Goal: Task Accomplishment & Management: Manage account settings

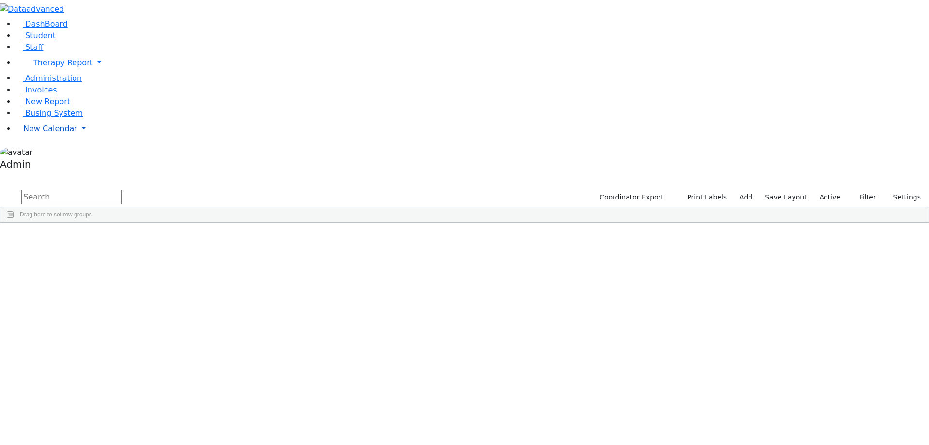
click at [40, 133] on span "New Calendar" at bounding box center [50, 128] width 54 height 9
click at [39, 152] on span "Calendar" at bounding box center [38, 147] width 35 height 9
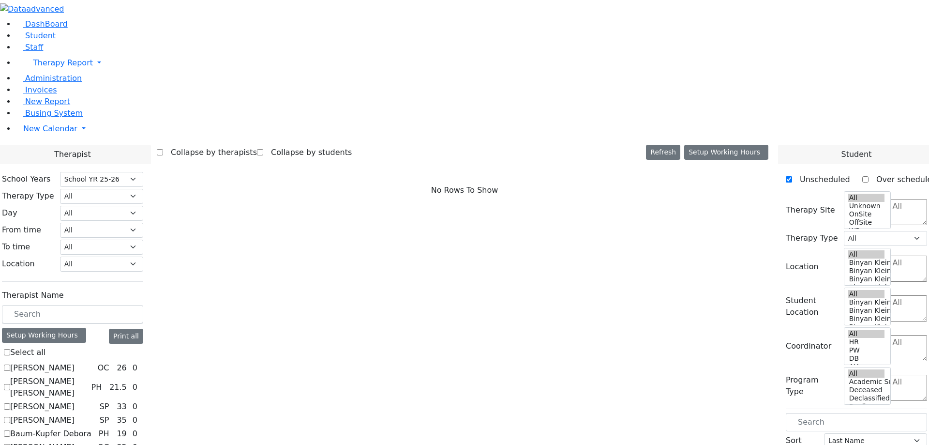
select select "212"
click at [75, 362] on label "[PERSON_NAME]" at bounding box center [42, 368] width 64 height 12
click at [10, 364] on input "[PERSON_NAME]" at bounding box center [7, 367] width 6 height 6
checkbox input "true"
select select "1"
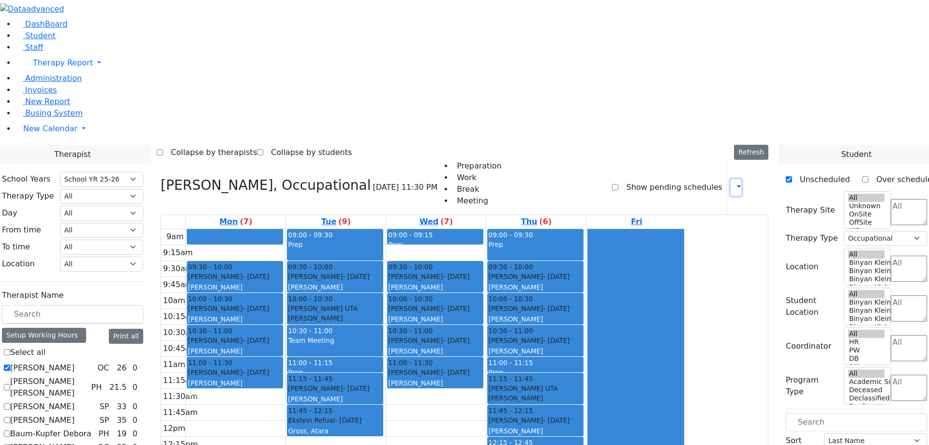
click at [731, 179] on button "button" at bounding box center [736, 187] width 11 height 16
click at [757, 182] on icon at bounding box center [757, 186] width 0 height 9
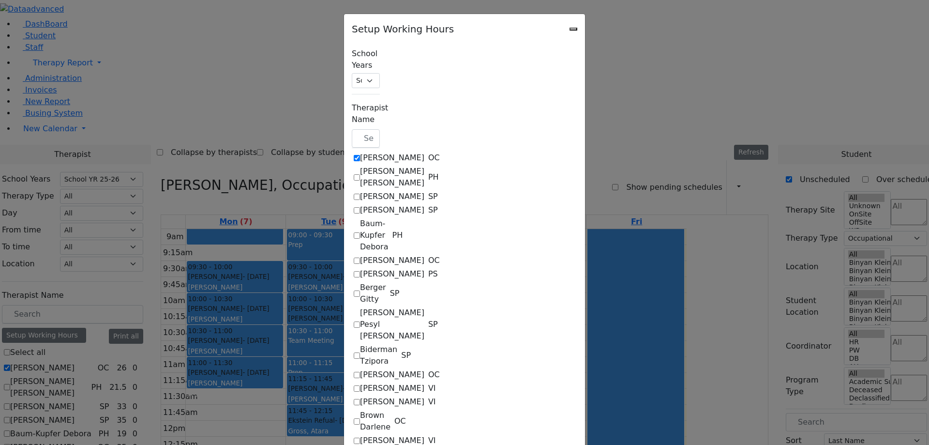
checkbox input "true"
select select "09:15:00"
select select "15:00:00"
select select "22"
select select "15:00:00"
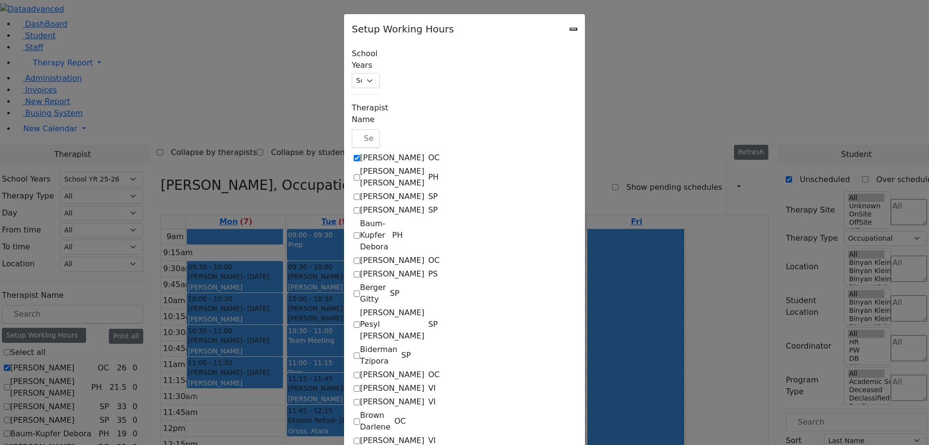
select select "19:00:00"
select select "09:00:00"
select select "15:00:00"
select select "1"
select select "15:00:00"
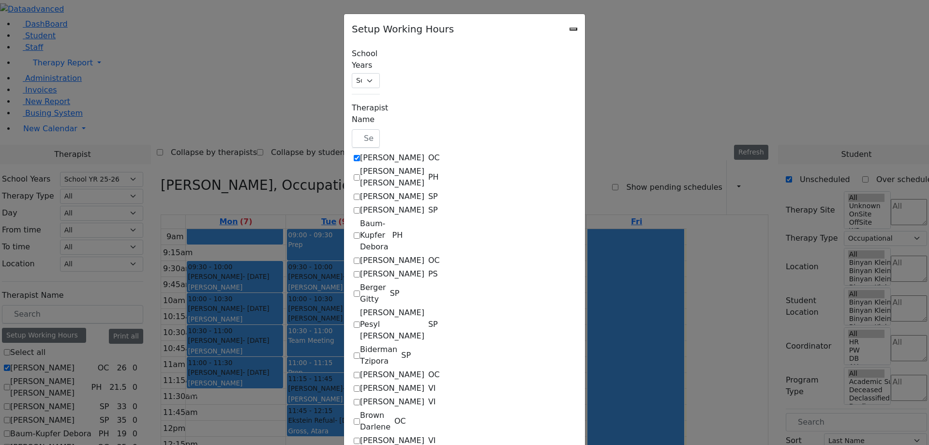
select select "19:00:00"
select select "09:00:00"
select select "15:00:00"
select select "22"
select select "15:00:00"
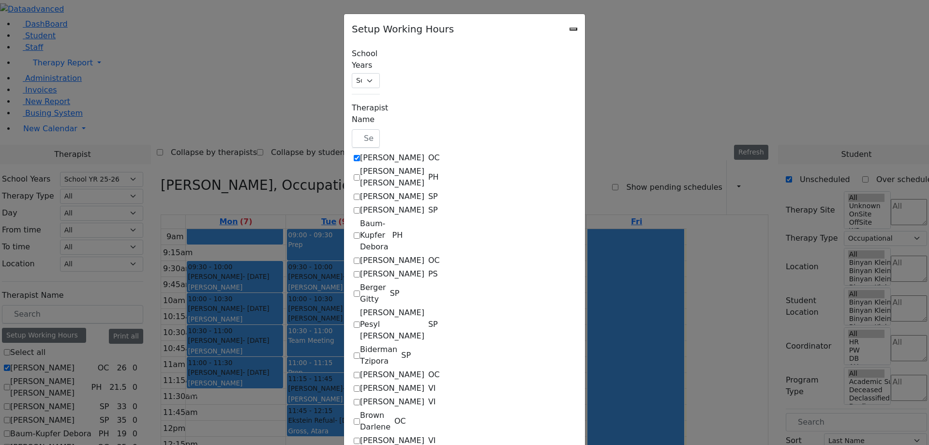
select select "19:00:00"
select select "09:00:00"
select select "15:00:00"
select select "1"
select select "15:00:00"
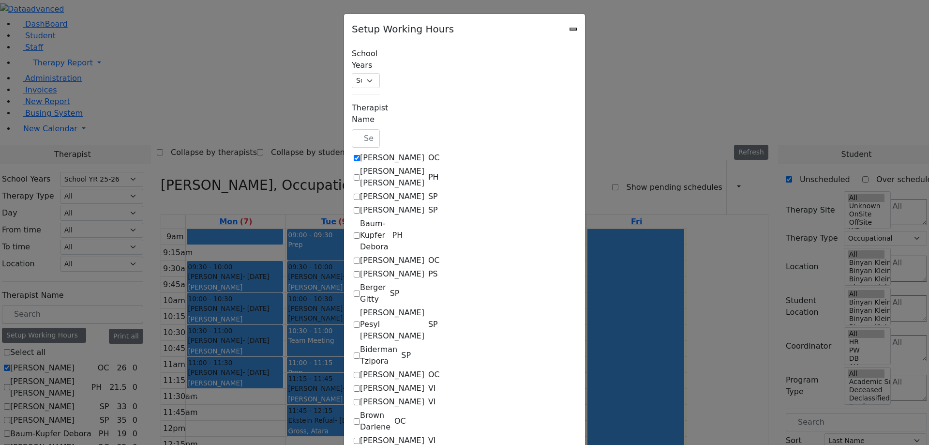
select select "19:00:00"
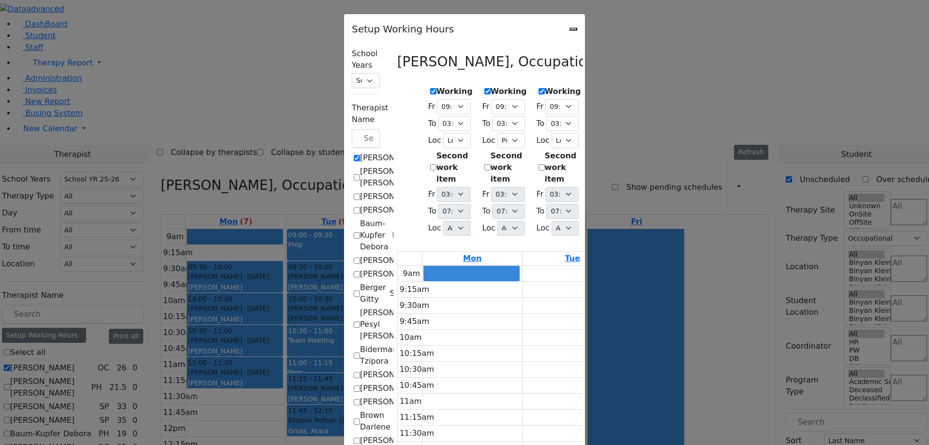
click at [437, 88] on label "Working" at bounding box center [455, 92] width 36 height 12
click at [430, 88] on input "Working" at bounding box center [433, 91] width 6 height 6
checkbox input "false"
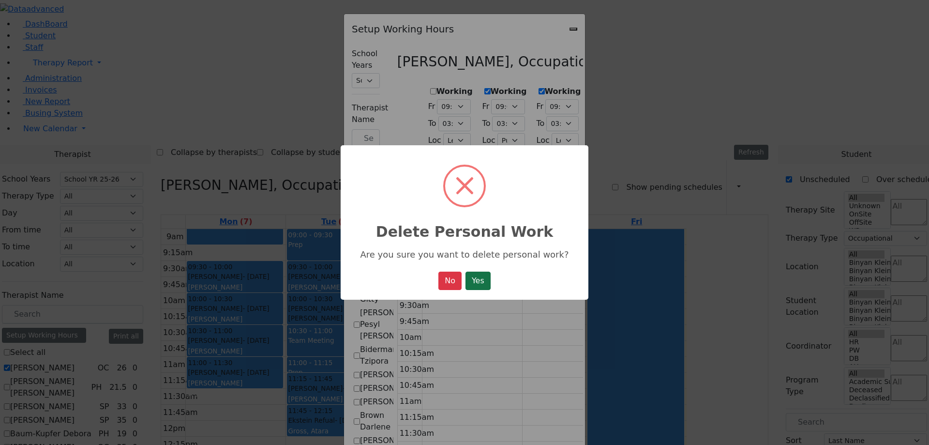
click at [489, 279] on button "Yes" at bounding box center [478, 281] width 25 height 18
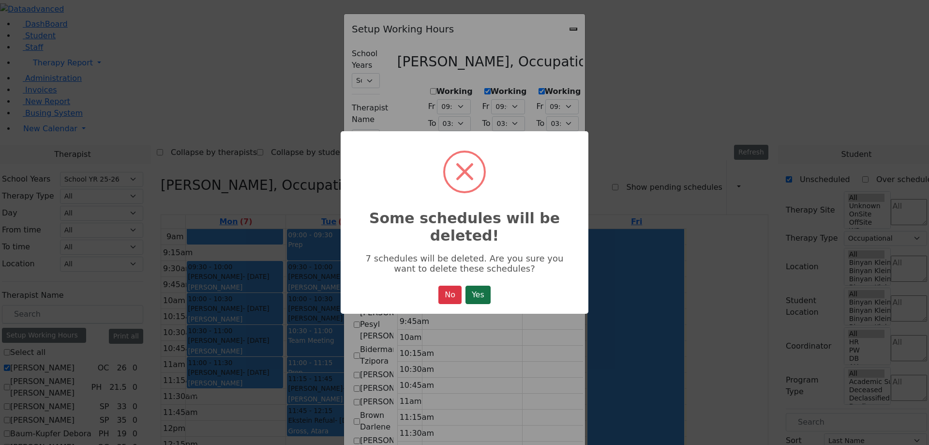
click at [478, 292] on button "Yes" at bounding box center [478, 295] width 25 height 18
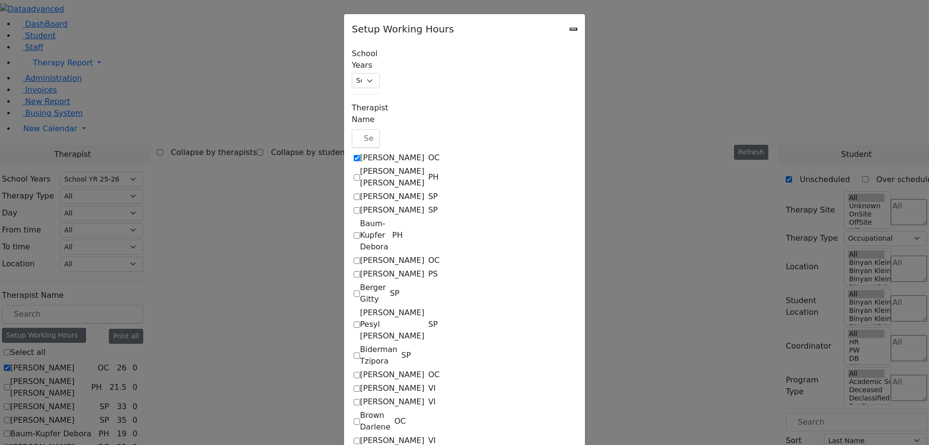
select select "19:00:00"
select select "09:00:00"
select select "15:00:00"
select select "1"
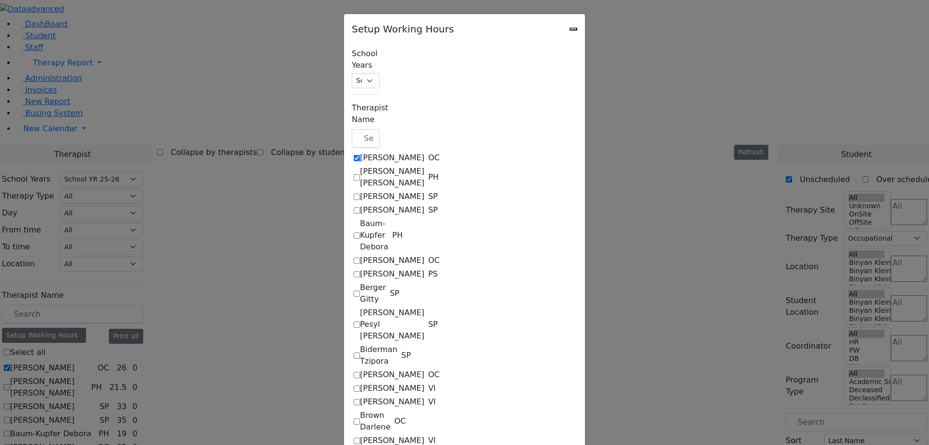
select select "15:00:00"
select select "19:00:00"
select select "09:00:00"
select select "15:00:00"
select select "22"
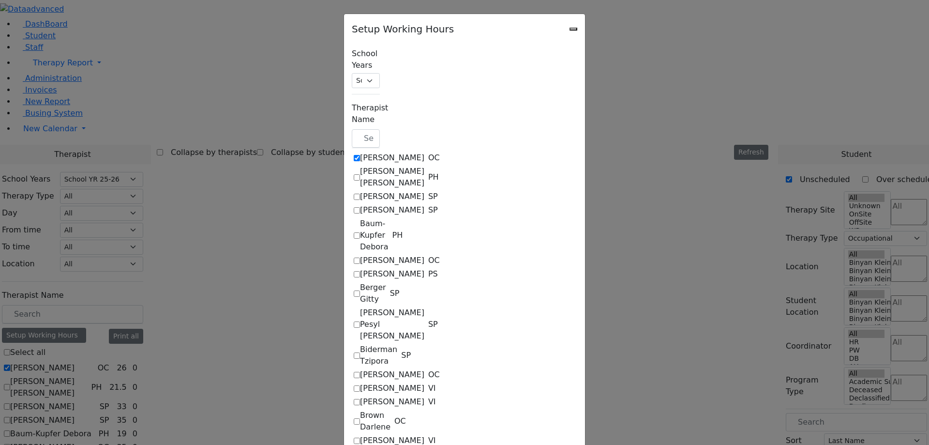
select select "15:00:00"
select select "19:00:00"
select select "09:00:00"
select select "15:00:00"
select select "1"
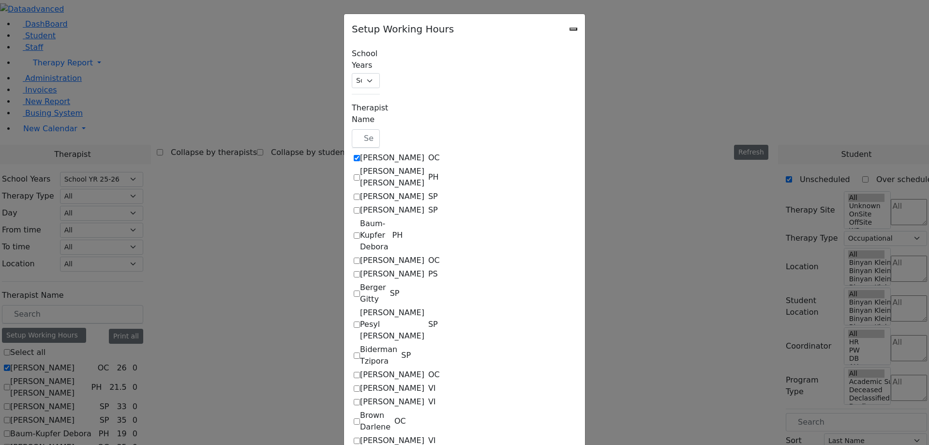
select select "15:00:00"
select select "19:00:00"
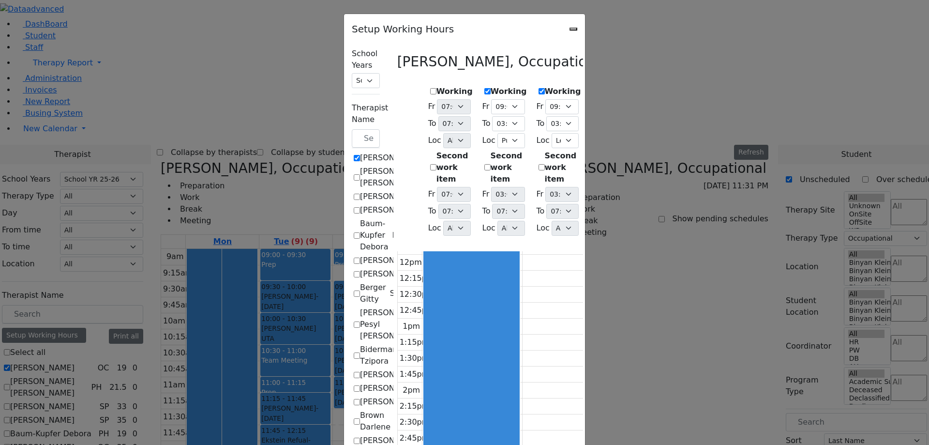
scroll to position [9, 0]
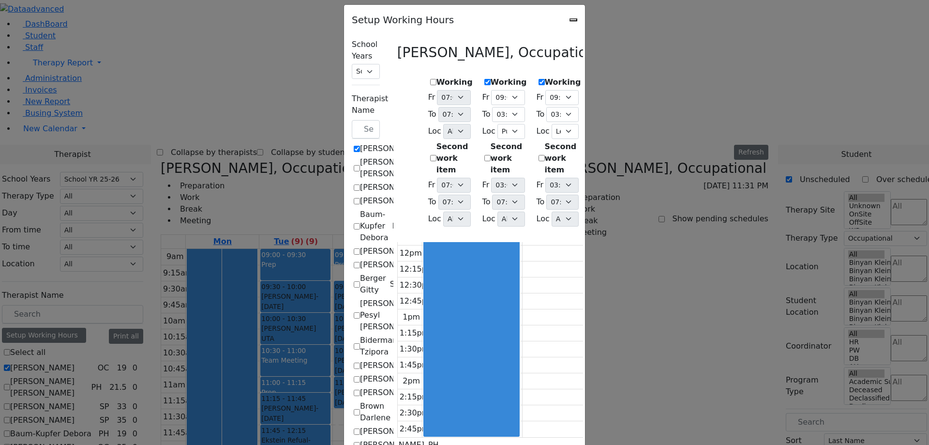
click at [437, 77] on label "Working" at bounding box center [455, 82] width 36 height 12
click at [430, 79] on input "Working" at bounding box center [433, 82] width 6 height 6
checkbox input "true"
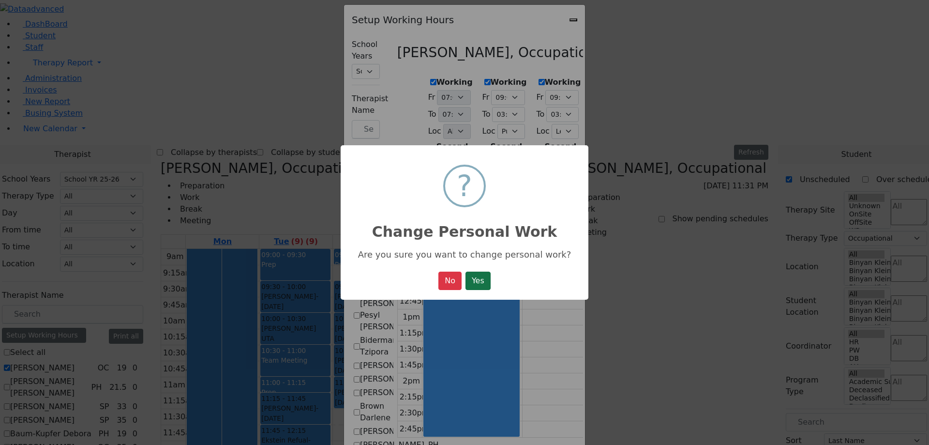
click at [488, 276] on button "Yes" at bounding box center [478, 281] width 25 height 18
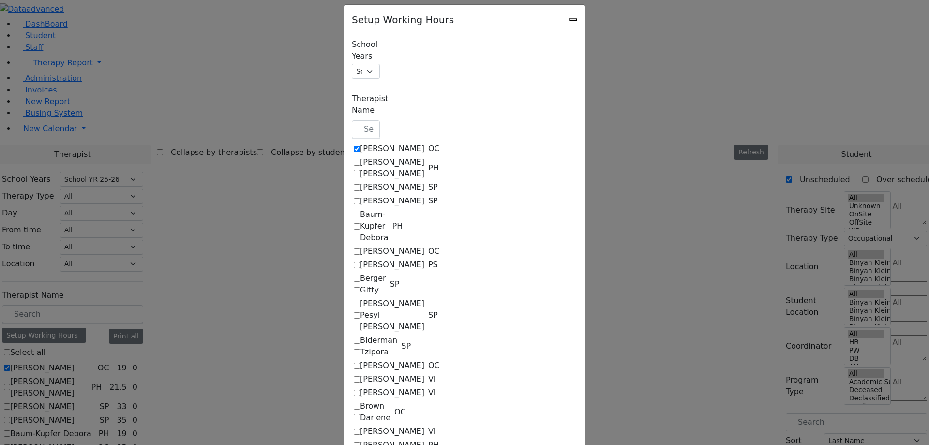
select select "19:00:00"
select select "1"
select select "15:00:00"
select select "19:00:00"
select select "09:00:00"
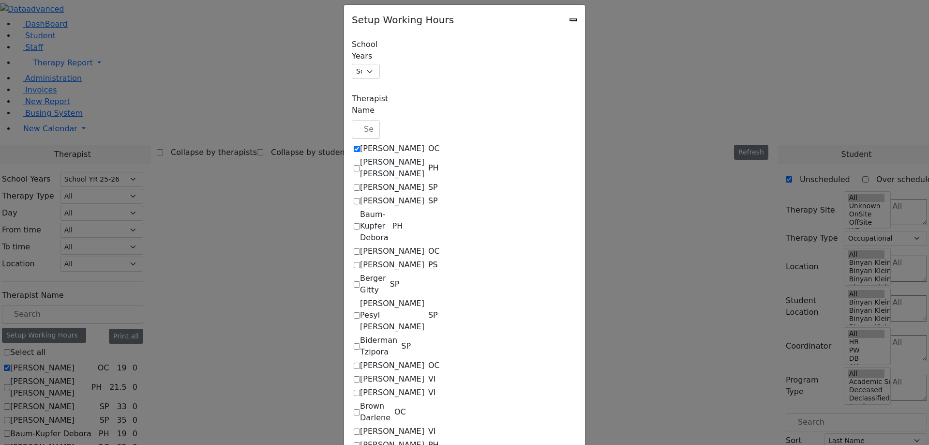
select select "15:00:00"
select select "1"
select select "15:00:00"
select select "19:00:00"
select select "09:00:00"
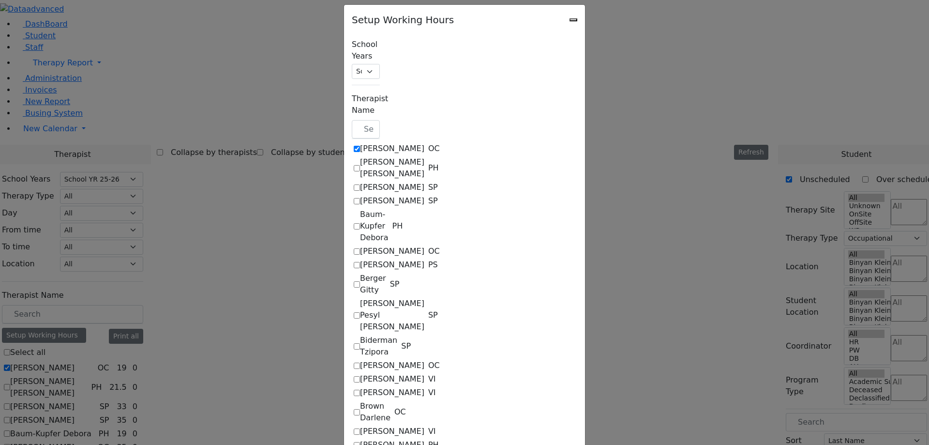
select select "15:00:00"
select select "22"
select select "15:00:00"
select select "19:00:00"
select select "09:00:00"
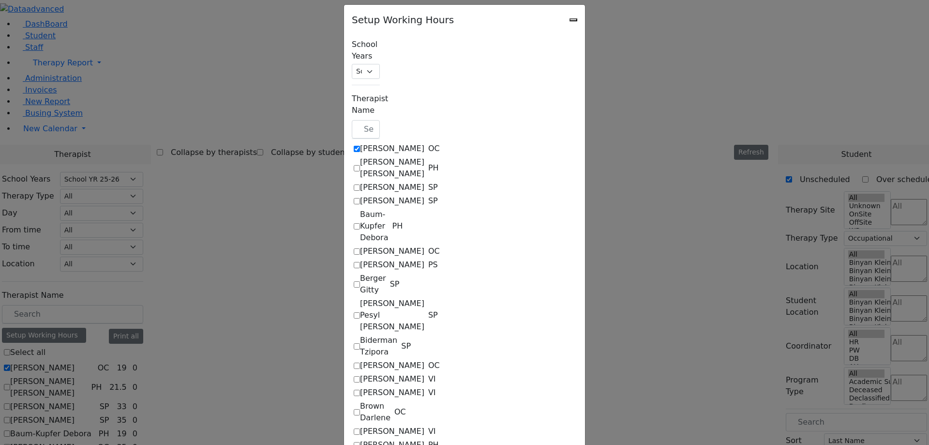
select select "15:00:00"
select select "1"
select select "15:00:00"
select select "19:00:00"
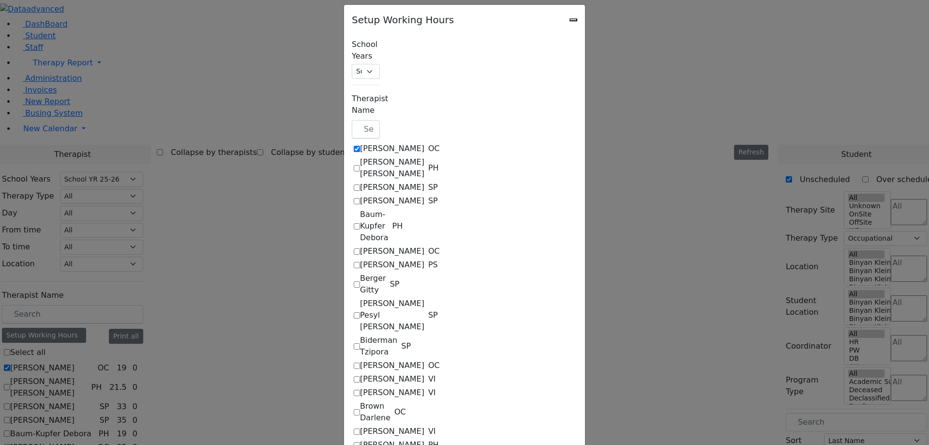
select select "19:00:00"
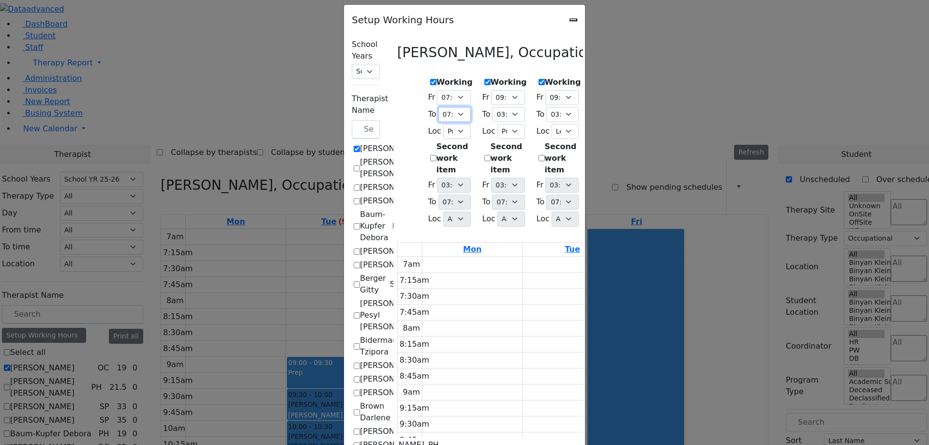
click at [439, 108] on select "07:15 AM 07:30 AM 07:45 AM 08:00 AM 08:15 AM 08:30 AM 08:45 AM 09:00 AM 09:15 A…" at bounding box center [455, 114] width 32 height 15
select select "12:00:00"
click at [439, 107] on select "07:15 AM 07:30 AM 07:45 AM 08:00 AM 08:15 AM 08:30 AM 08:45 AM 09:00 AM 09:15 A…" at bounding box center [455, 114] width 32 height 15
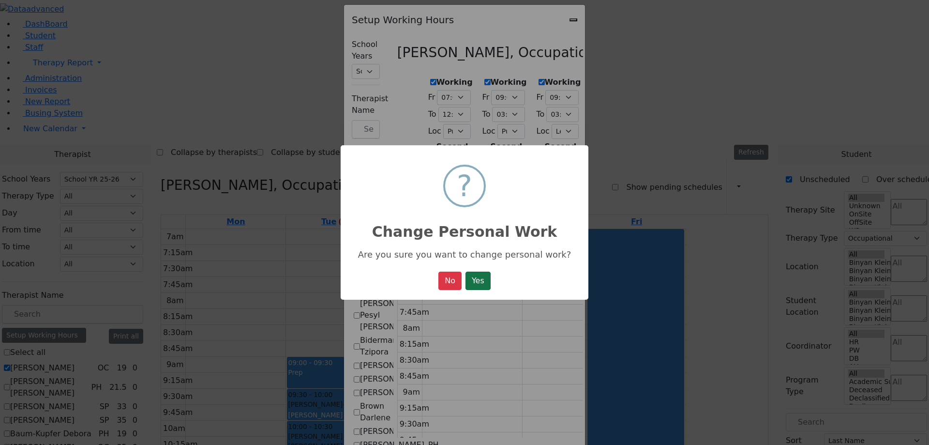
click at [487, 280] on button "Yes" at bounding box center [478, 281] width 25 height 18
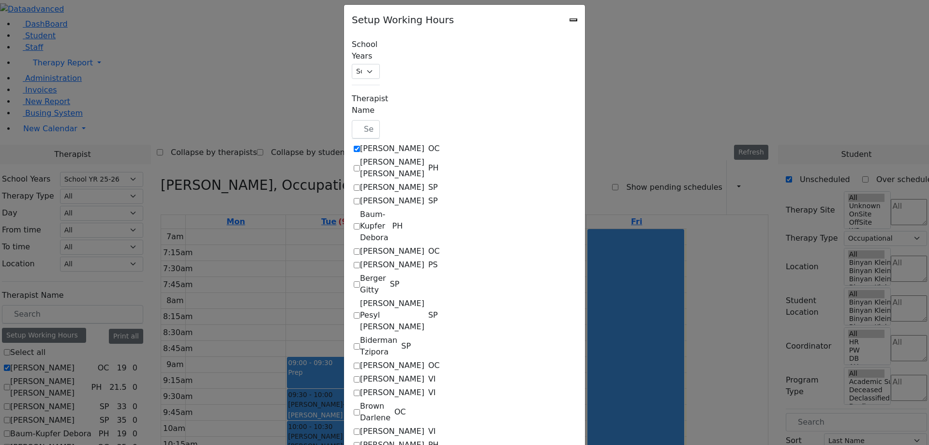
select select "12:00:00"
select select "1"
select select "15:00:00"
select select "19:00:00"
select select "09:00:00"
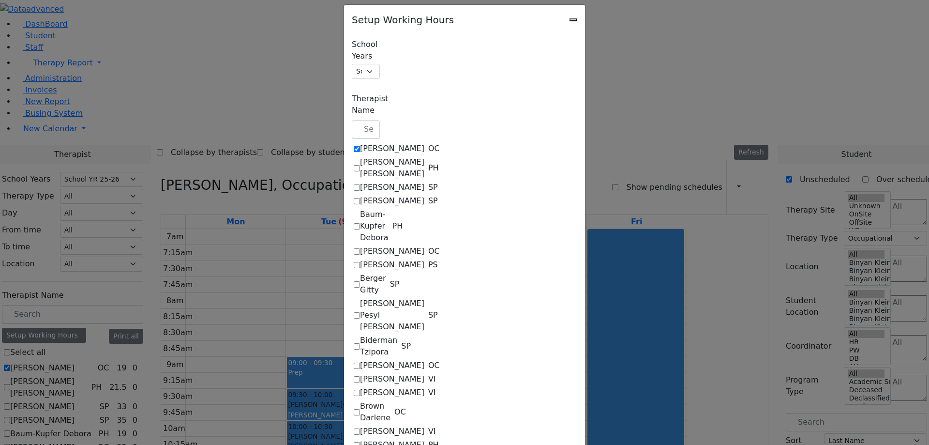
select select "15:00:00"
select select "1"
select select "15:00:00"
select select "19:00:00"
select select "09:00:00"
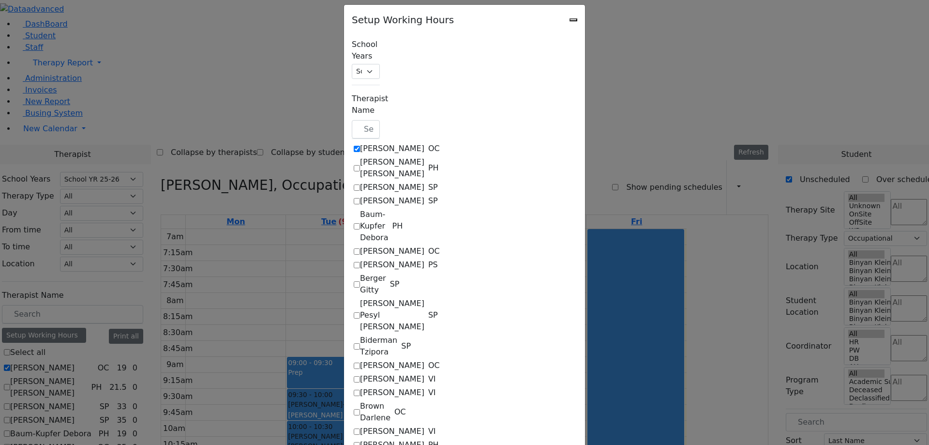
select select "15:00:00"
select select "22"
select select "15:00:00"
select select "19:00:00"
select select "09:00:00"
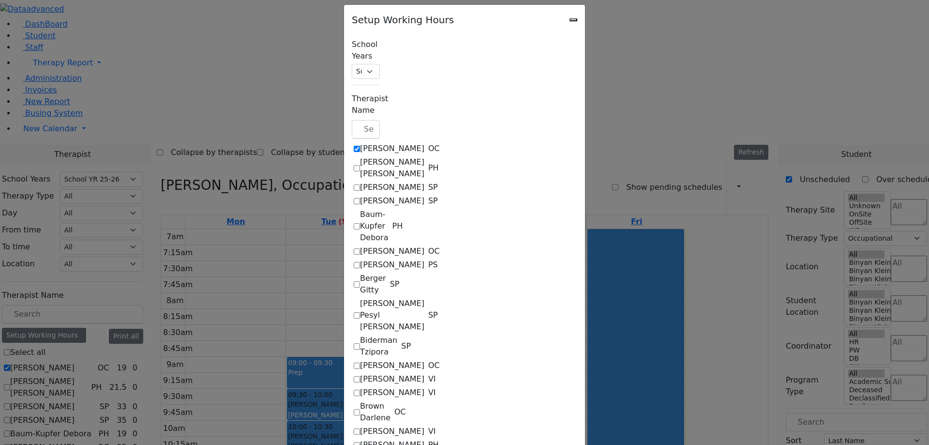
select select "15:00:00"
select select "1"
select select "15:00:00"
select select "19:00:00"
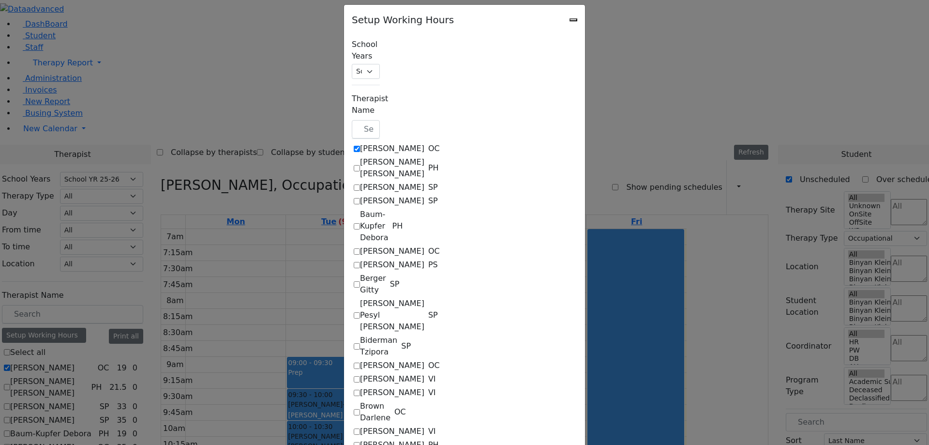
select select "19:00:00"
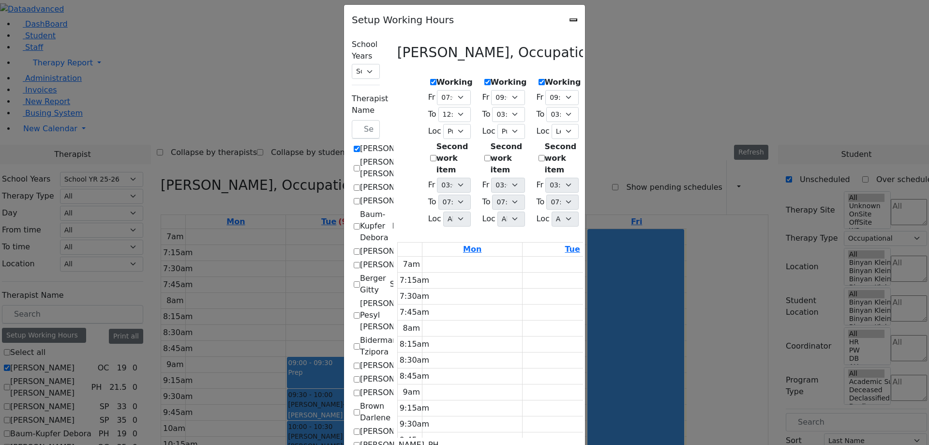
click at [437, 141] on label "Second work item" at bounding box center [455, 158] width 36 height 35
click at [430, 155] on input "Second work item" at bounding box center [433, 158] width 6 height 6
checkbox input "true"
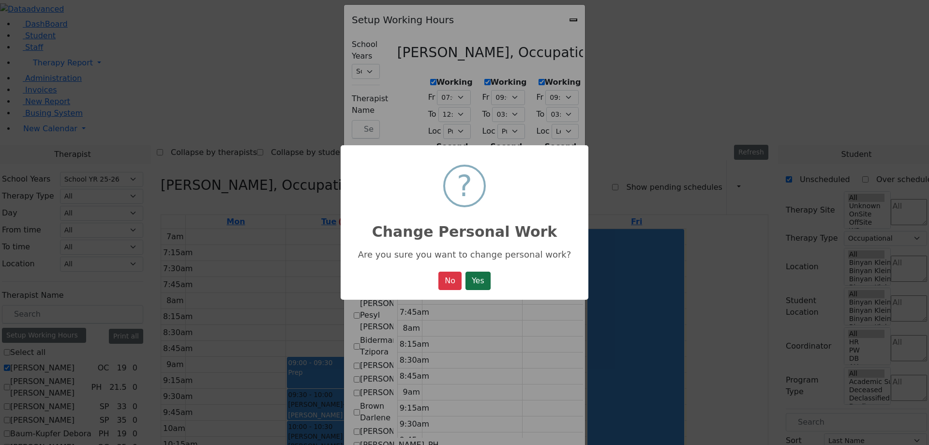
click at [487, 284] on button "Yes" at bounding box center [478, 281] width 25 height 18
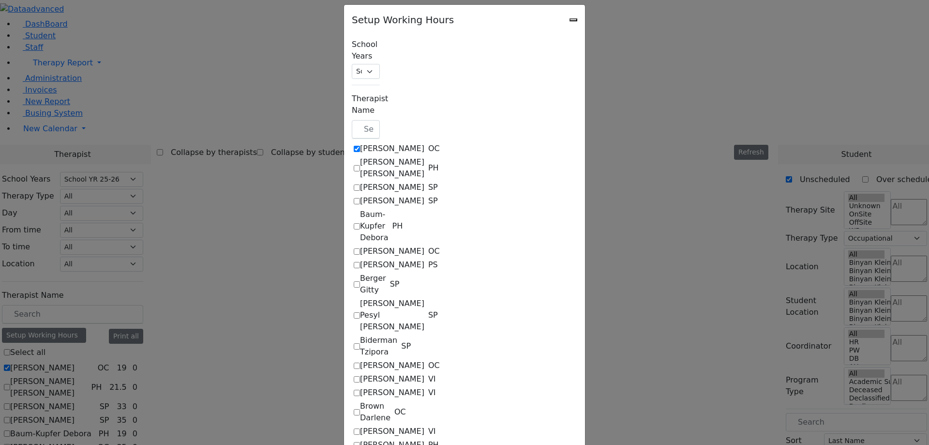
select select "12:00:00"
select select "1"
select select "15:00:00"
select select "19:00:00"
select select "1"
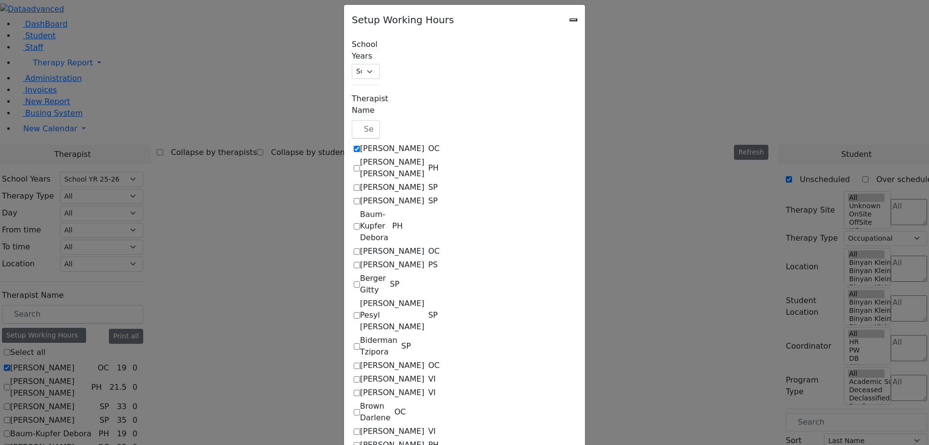
select select "09:00:00"
select select "15:00:00"
select select "1"
select select "15:00:00"
select select "19:00:00"
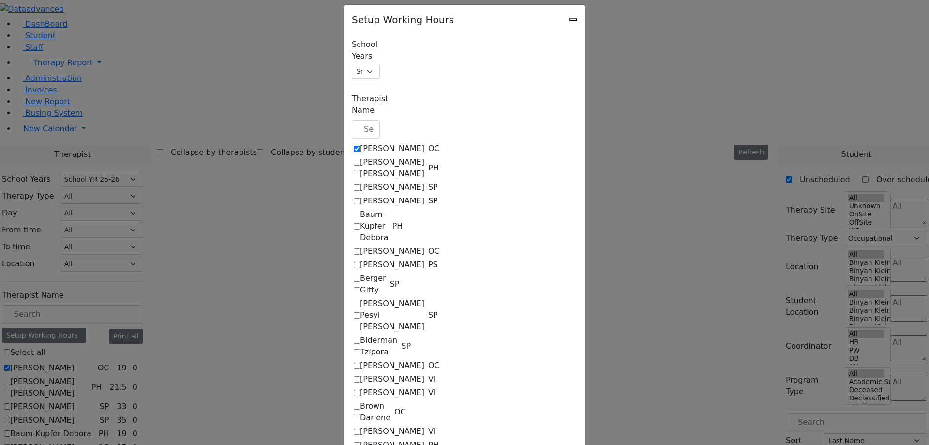
select select "09:00:00"
select select "15:00:00"
select select "22"
select select "15:00:00"
select select "19:00:00"
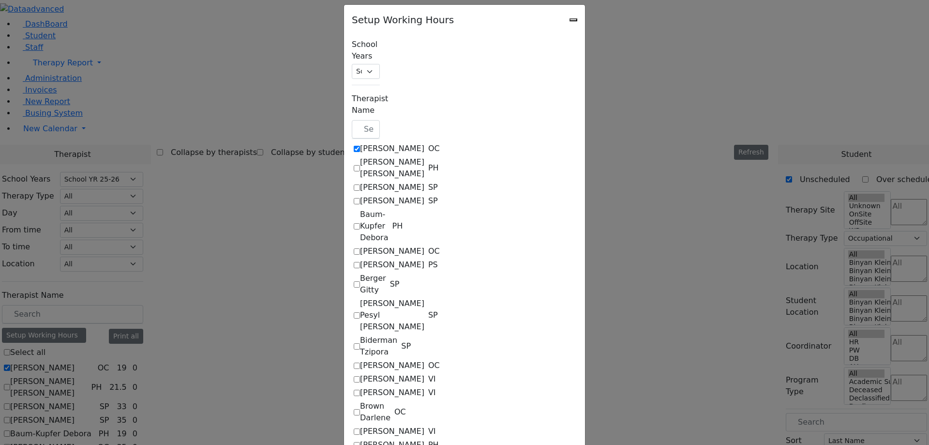
select select "09:00:00"
select select "15:00:00"
select select "1"
select select "15:00:00"
select select "19:00:00"
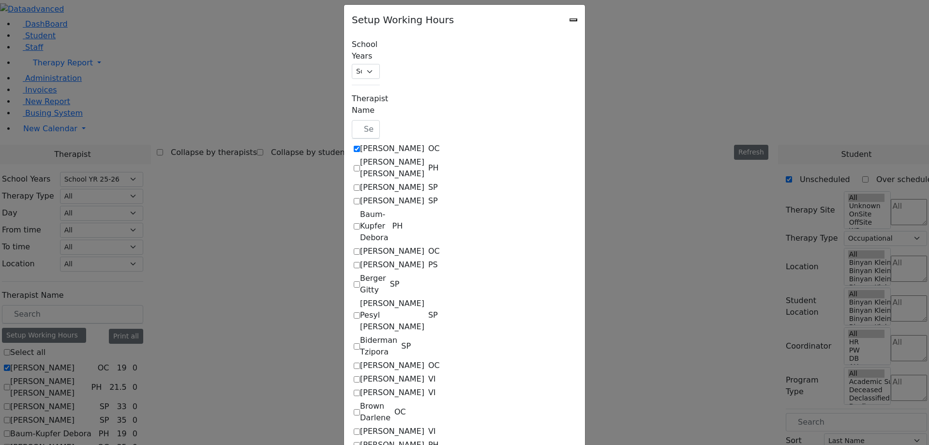
select select "19:00:00"
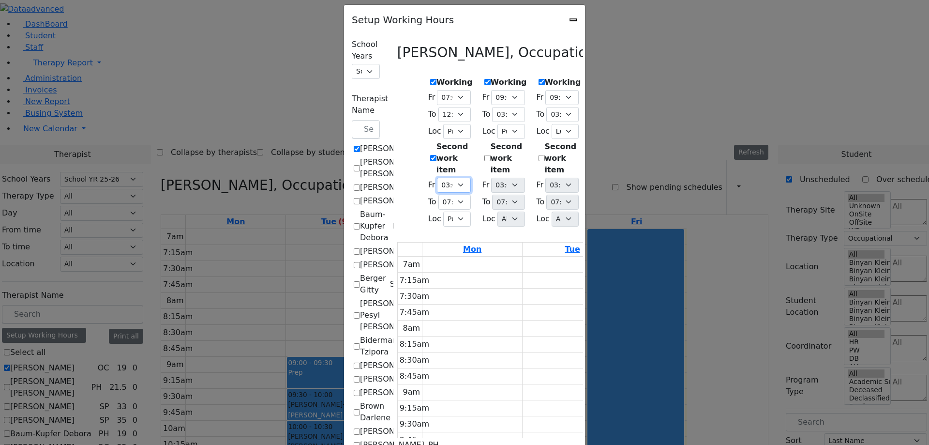
click at [437, 178] on select "07:00 AM 07:15 AM 07:30 AM 07:45 AM 08:00 AM 08:15 AM 08:30 AM 08:45 AM 09:00 A…" at bounding box center [453, 185] width 33 height 15
select select "12:00:00"
click at [437, 178] on select "07:00 AM 07:15 AM 07:30 AM 07:45 AM 08:00 AM 08:15 AM 08:30 AM 08:45 AM 09:00 A…" at bounding box center [453, 185] width 33 height 15
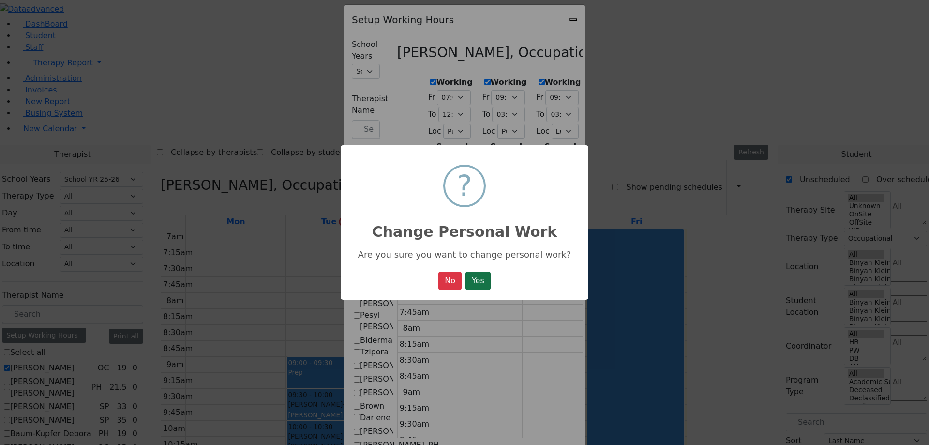
click at [477, 281] on button "Yes" at bounding box center [478, 281] width 25 height 18
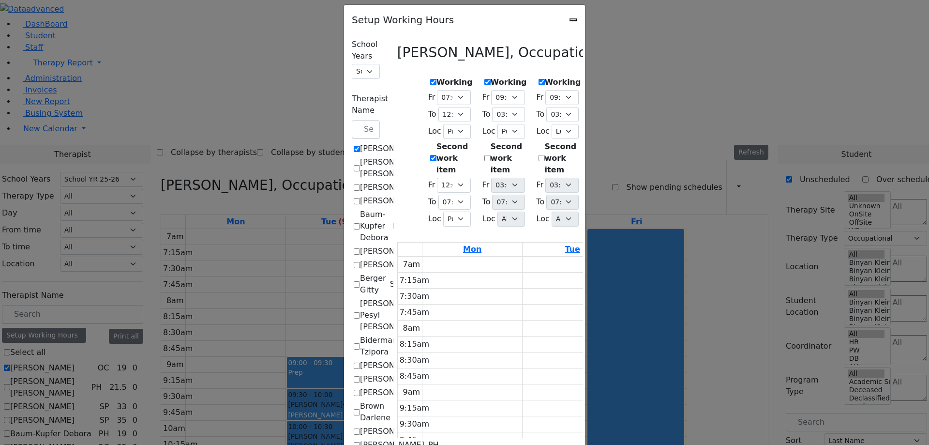
select select "12:00:00"
select select "1"
select select "12:00:00"
select select "19:00:00"
select select "1"
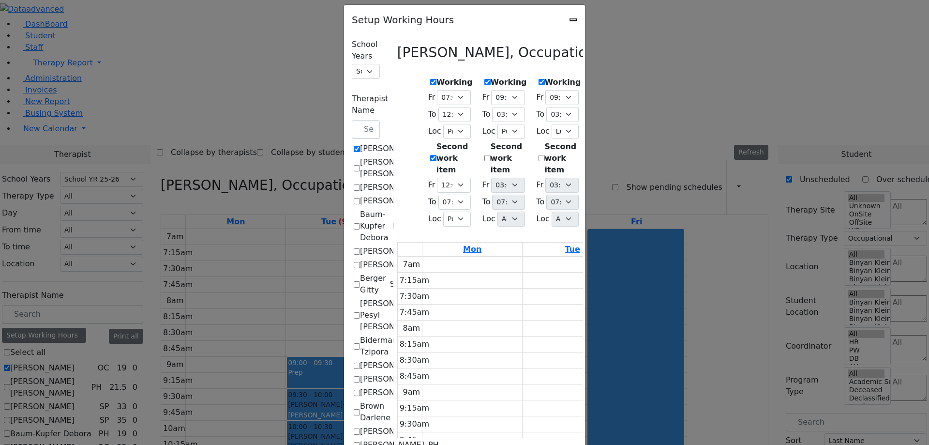
select select "09:00:00"
select select "15:00:00"
select select "1"
select select "15:00:00"
select select "19:00:00"
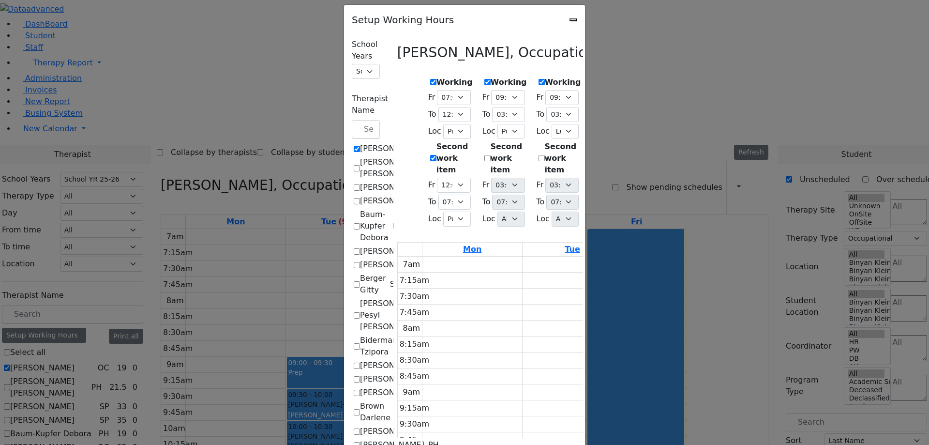
select select "09:00:00"
select select "15:00:00"
select select "22"
select select "15:00:00"
select select "19:00:00"
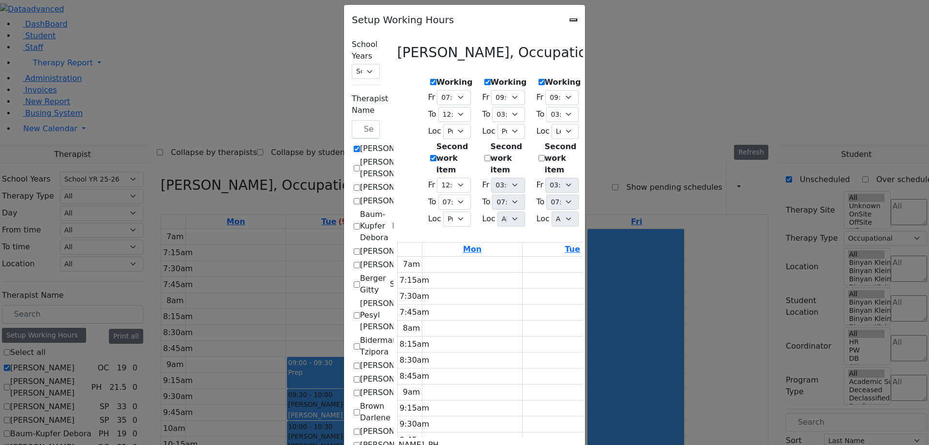
select select "09:00:00"
select select "15:00:00"
select select "1"
select select "15:00:00"
select select "19:00:00"
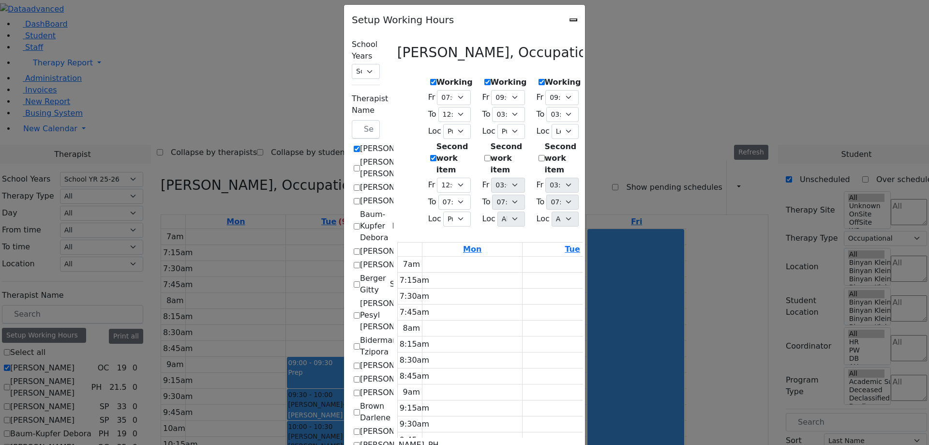
select select "19:00:00"
click at [439, 195] on select "07:15 AM 07:30 AM 07:45 AM 08:00 AM 08:15 AM 08:30 AM 08:45 AM 09:00 AM 09:15 A…" at bounding box center [455, 202] width 32 height 15
select select "15:00:00"
click at [439, 195] on select "07:15 AM 07:30 AM 07:45 AM 08:00 AM 08:15 AM 08:30 AM 08:45 AM 09:00 AM 09:15 A…" at bounding box center [455, 202] width 32 height 15
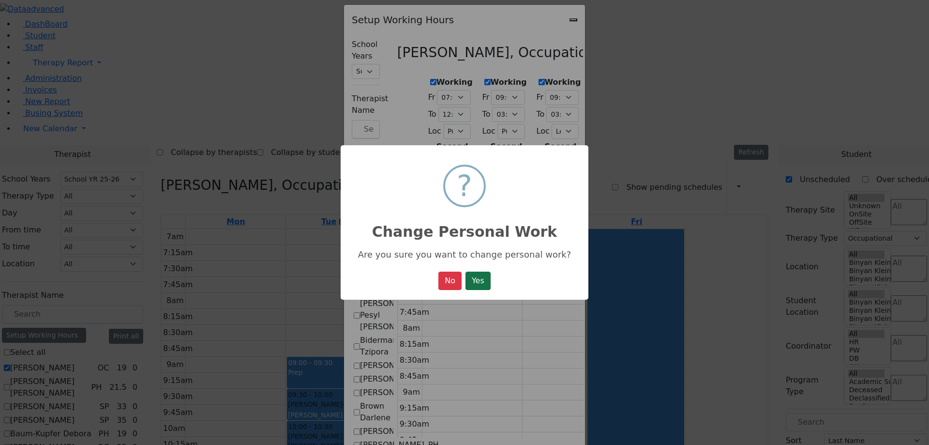
click at [483, 284] on button "Yes" at bounding box center [478, 281] width 25 height 18
select select "12:00:00"
select select "1"
select select "12:00:00"
select select "15:00:00"
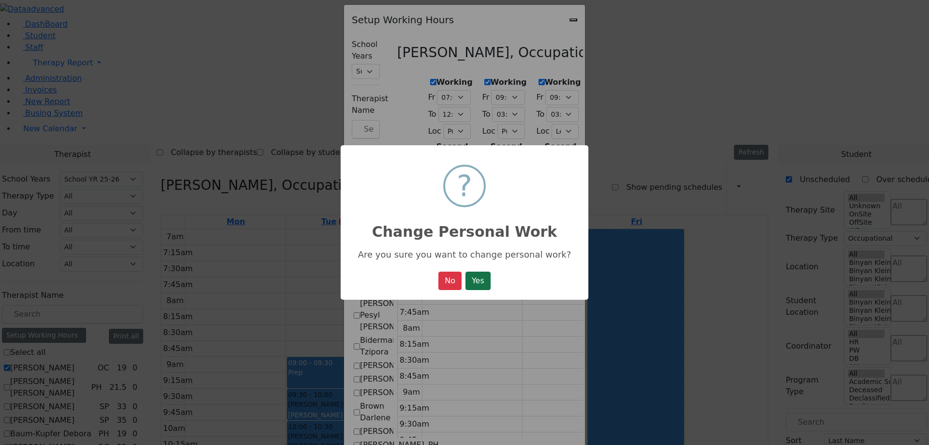
select select "1"
select select "09:00:00"
select select "15:00:00"
select select "1"
select select "15:00:00"
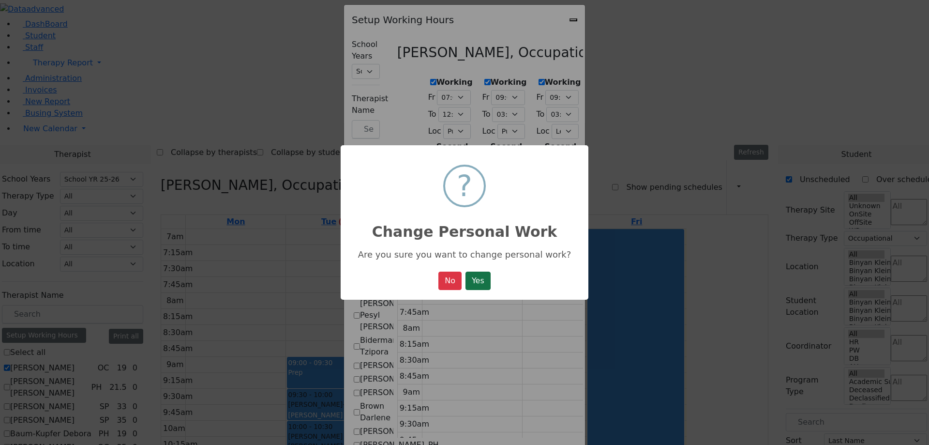
select select "19:00:00"
select select "09:00:00"
select select "15:00:00"
select select "22"
select select "15:00:00"
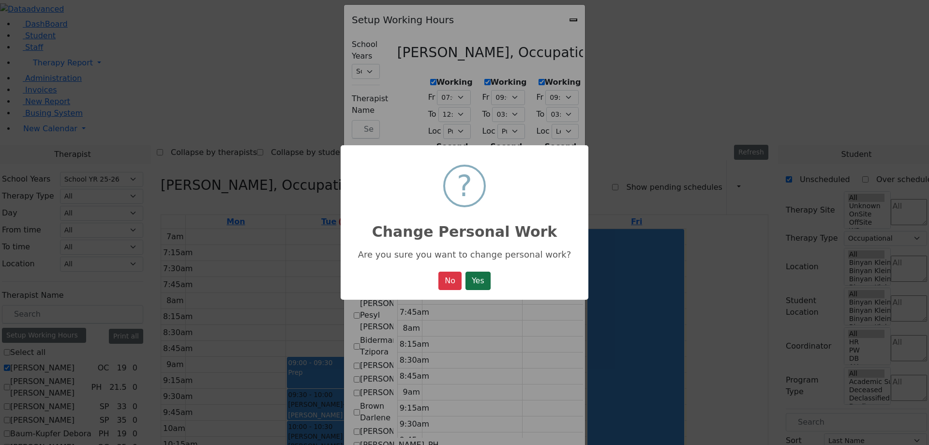
select select "19:00:00"
select select "09:00:00"
select select "15:00:00"
select select "1"
select select "15:00:00"
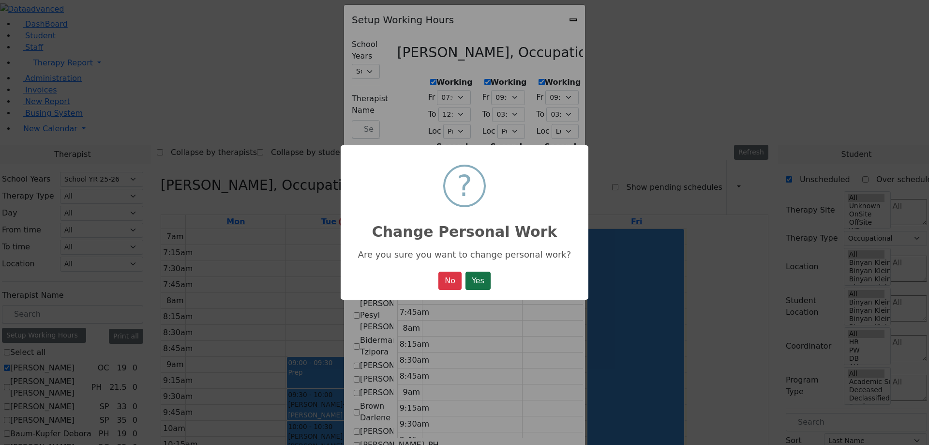
select select "19:00:00"
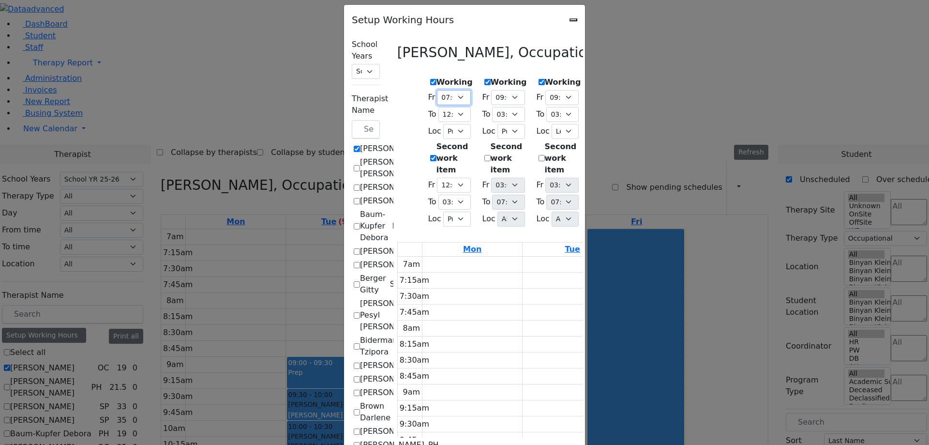
click at [437, 93] on select "07:00 AM 07:15 AM 07:30 AM 07:45 AM 08:00 AM 08:15 AM 08:30 AM 08:45 AM 09:00 A…" at bounding box center [453, 97] width 33 height 15
select select "09:00:00"
click at [437, 90] on select "07:00 AM 07:15 AM 07:30 AM 07:45 AM 08:00 AM 08:15 AM 08:30 AM 08:45 AM 09:00 A…" at bounding box center [453, 97] width 33 height 15
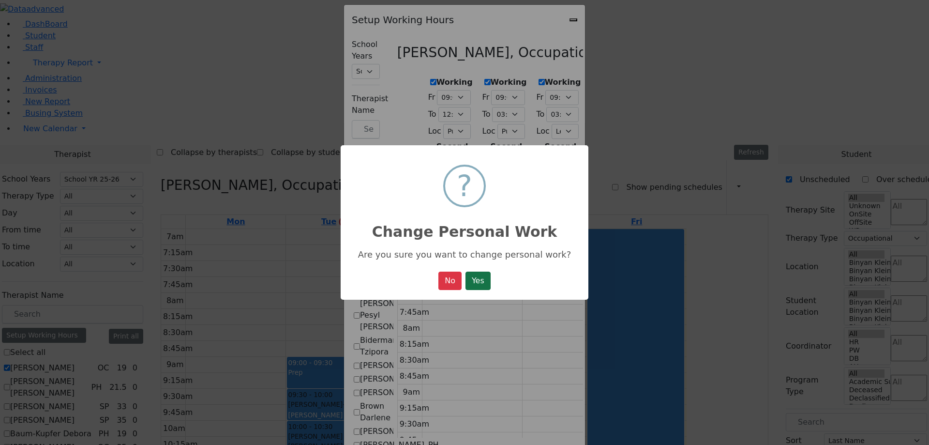
click at [487, 284] on button "Yes" at bounding box center [478, 281] width 25 height 18
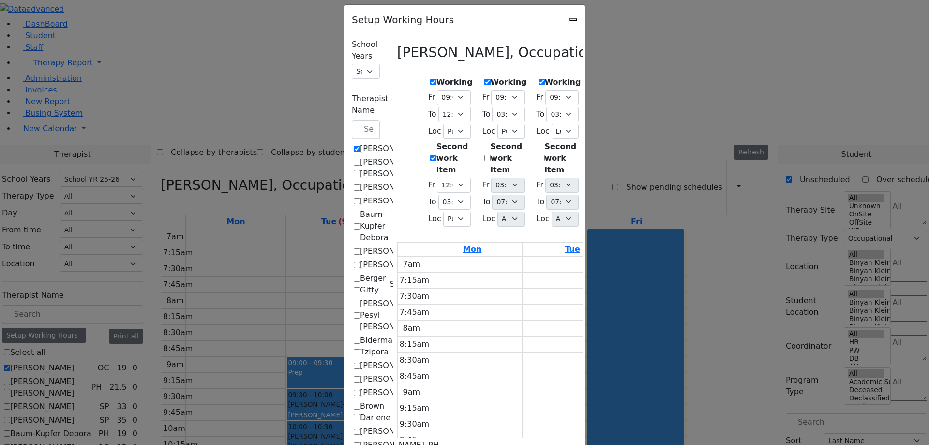
select select "09:00:00"
select select "12:00:00"
select select "1"
select select "12:00:00"
select select "15:00:00"
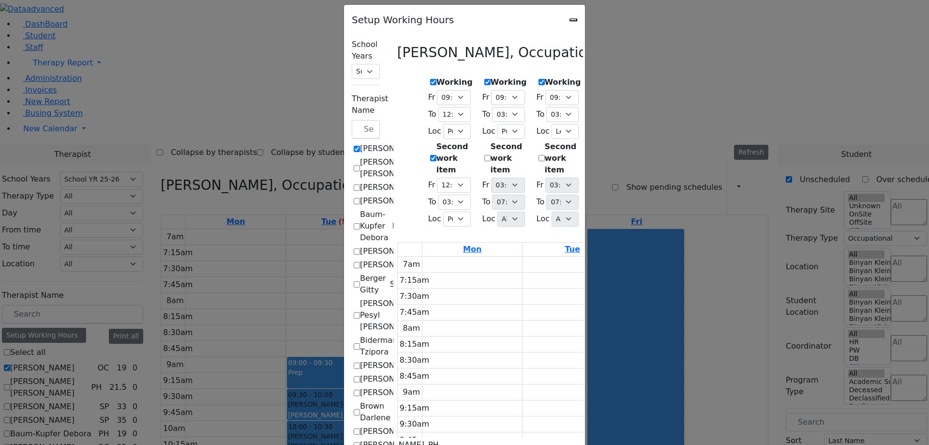
select select "1"
select select "09:00:00"
select select "15:00:00"
select select "1"
select select "15:00:00"
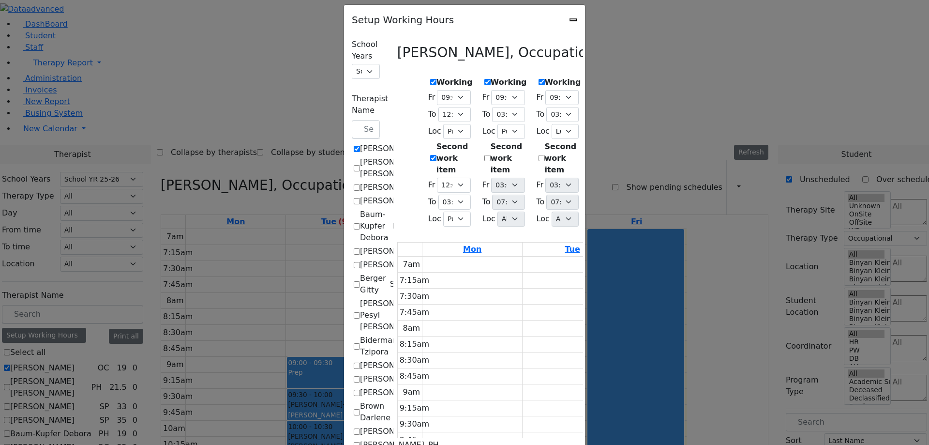
select select "19:00:00"
select select "09:00:00"
select select "15:00:00"
select select "22"
select select "15:00:00"
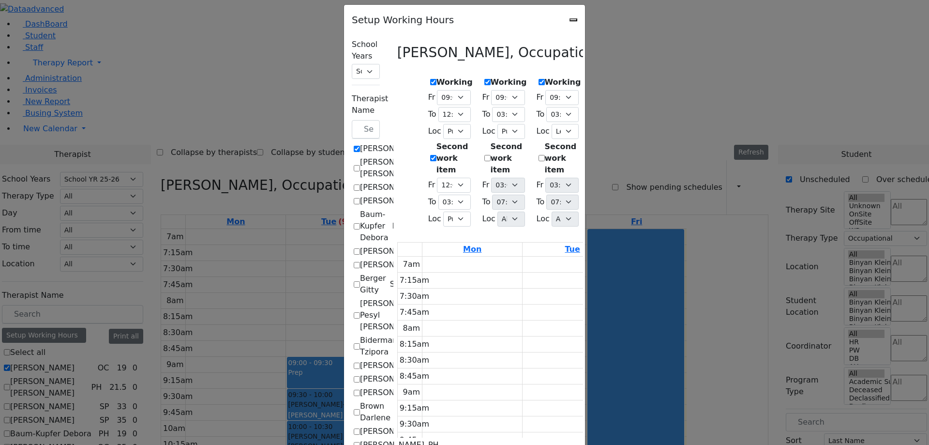
select select "19:00:00"
select select "09:00:00"
select select "15:00:00"
select select "1"
select select "15:00:00"
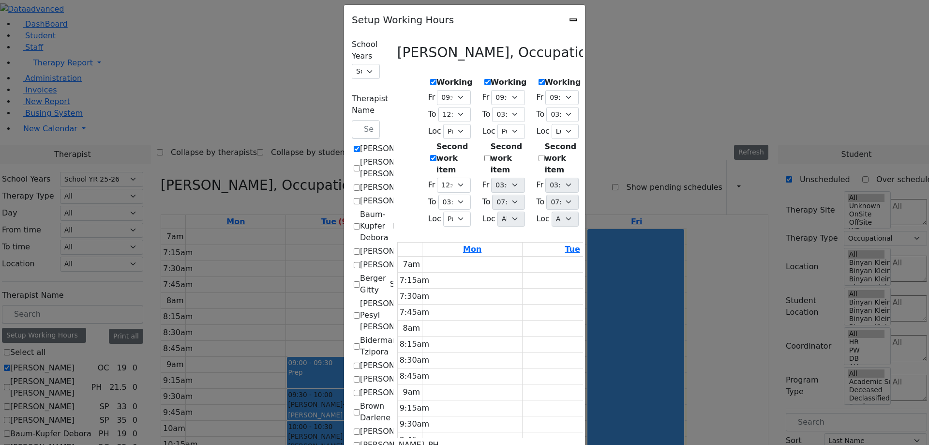
select select "19:00:00"
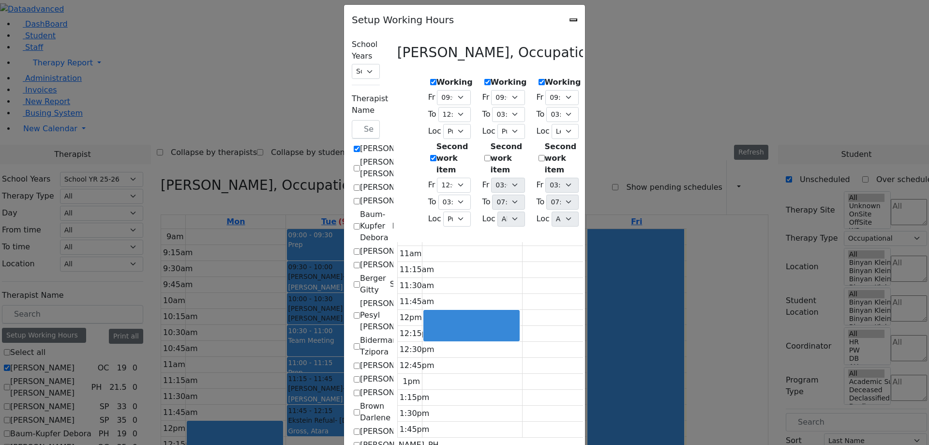
scroll to position [139, 0]
click at [439, 110] on select "07:15 AM 07:30 AM 07:45 AM 08:00 AM 08:15 AM 08:30 AM 08:45 AM 09:00 AM 09:15 A…" at bounding box center [455, 114] width 32 height 15
click at [443, 212] on select "All Binyan Klein 5 Binyan Klein 4 Binyan Klein 3 Binyan Klein 2 Binyan Klein 1 …" at bounding box center [457, 219] width 28 height 15
select select "33"
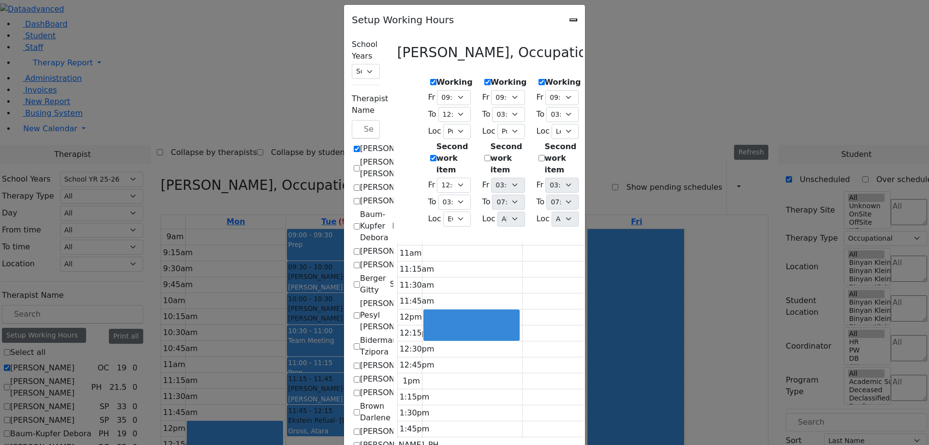
click at [443, 212] on select "All Binyan Klein 5 Binyan Klein 4 Binyan Klein 3 Binyan Klein 2 Binyan Klein 1 …" at bounding box center [457, 219] width 28 height 15
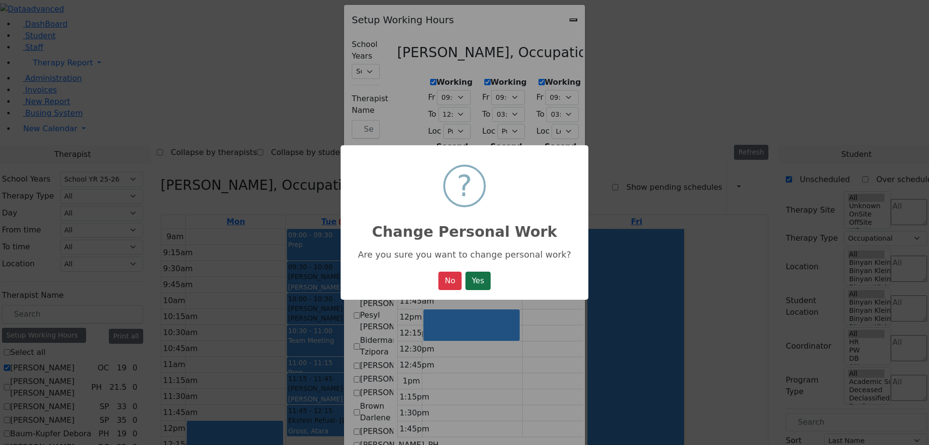
click at [476, 286] on button "Yes" at bounding box center [478, 281] width 25 height 18
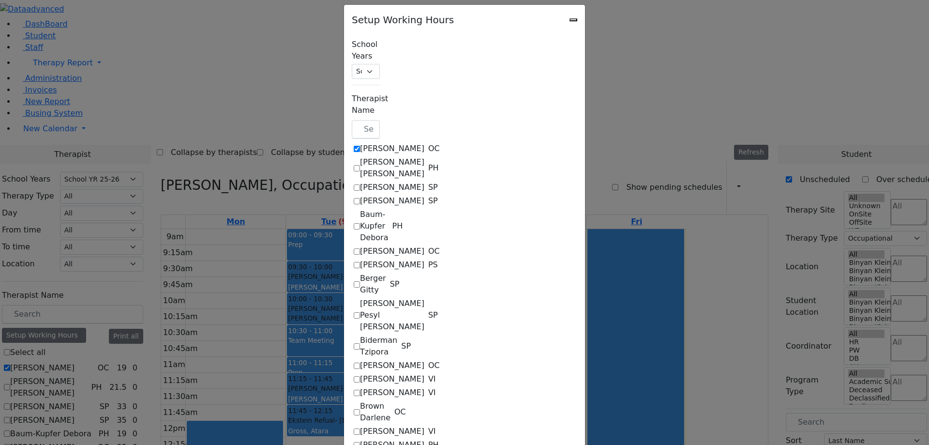
select select "09:00:00"
select select "12:00:00"
select select "1"
select select "12:00:00"
select select "15:00:00"
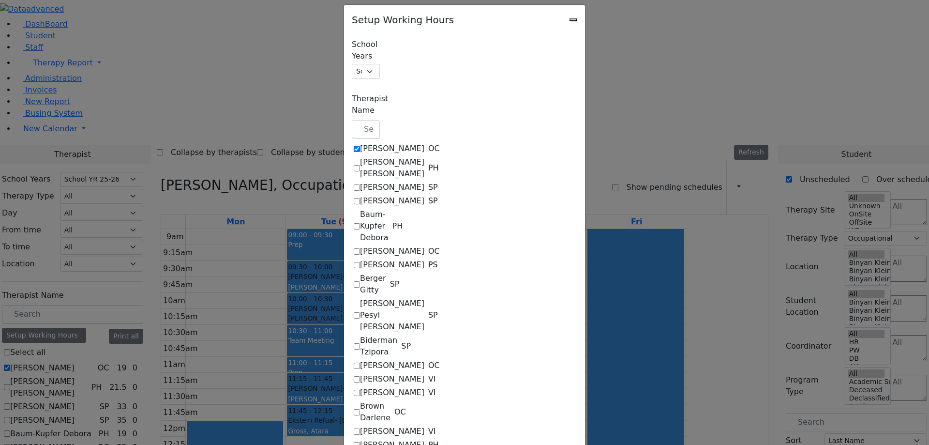
select select "33"
select select "09:00:00"
select select "15:00:00"
select select "1"
select select "15:00:00"
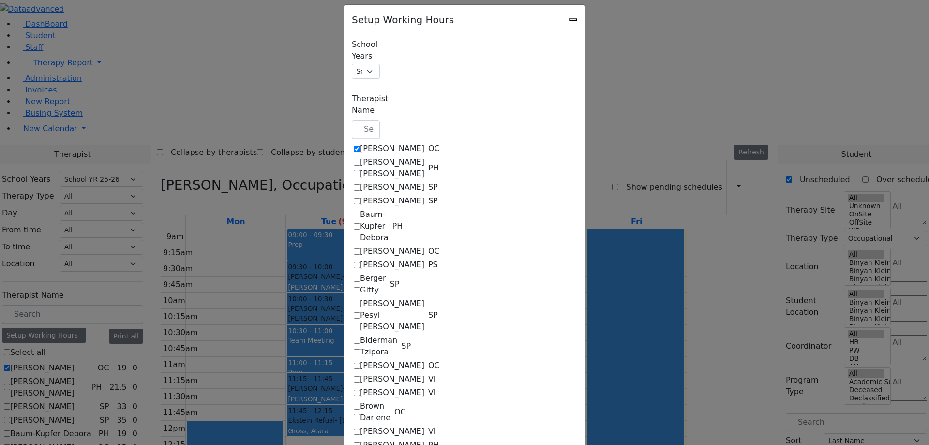
select select "19:00:00"
select select "09:00:00"
select select "15:00:00"
select select "22"
select select "15:00:00"
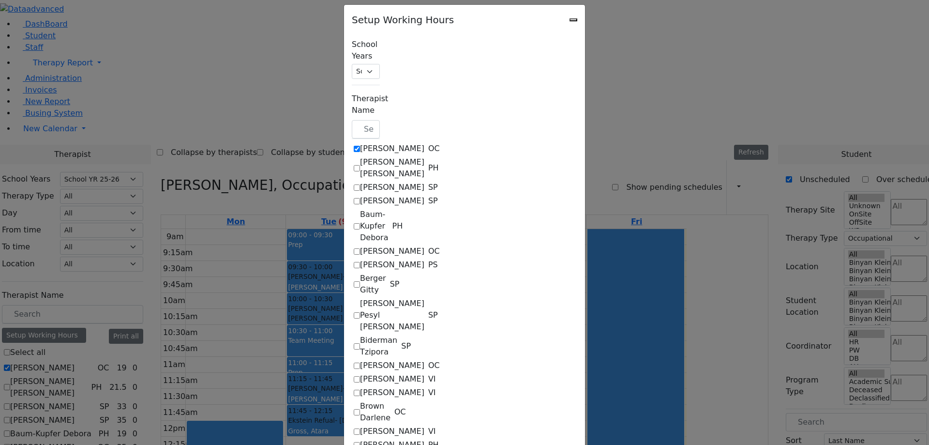
select select "19:00:00"
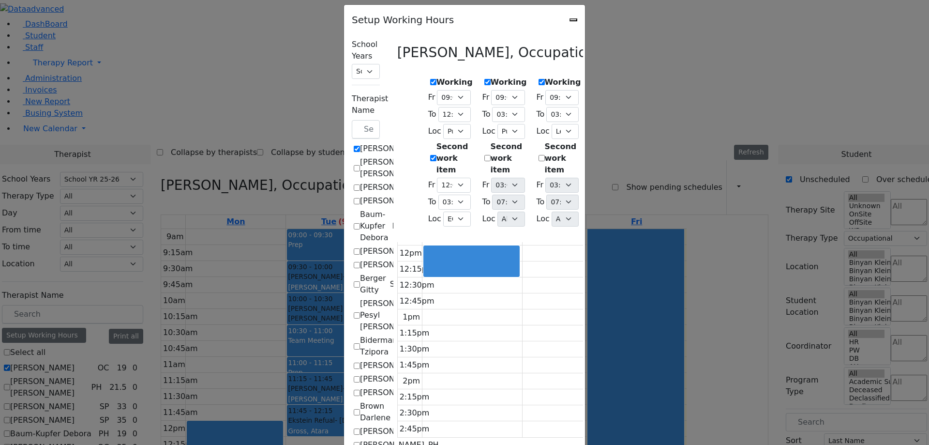
scroll to position [160, 0]
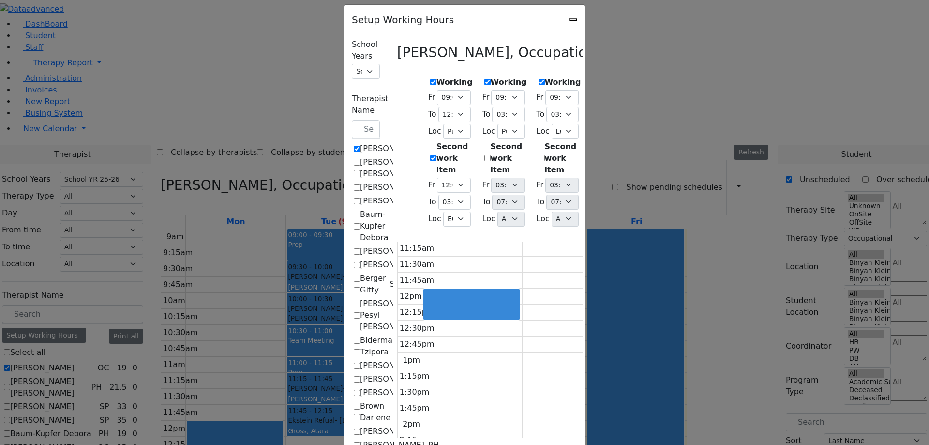
click at [424, 289] on div at bounding box center [471, 304] width 95 height 30
click at [398, 240] on tbody "9am 9:15am 9:30am 9:45am 10am 10:15am 10:30am 10:45am 11am 11:15am 11:30am 11:4…" at bounding box center [661, 288] width 526 height 383
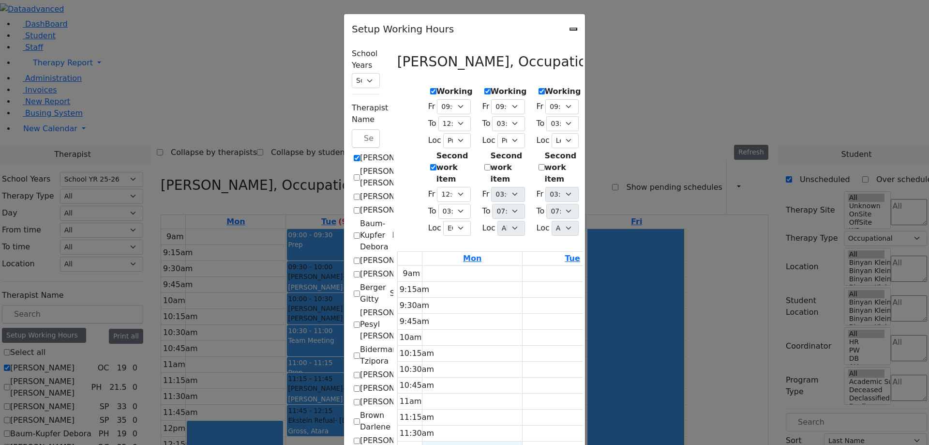
scroll to position [9, 0]
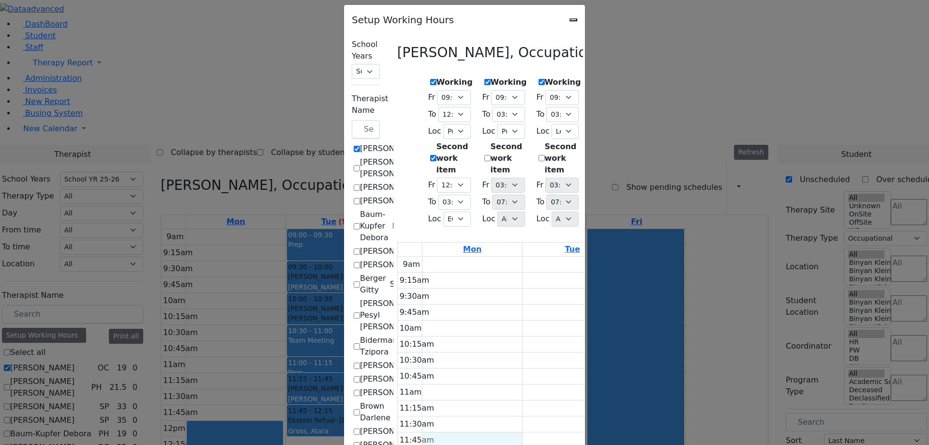
click at [397, 54] on icon at bounding box center [397, 53] width 0 height 16
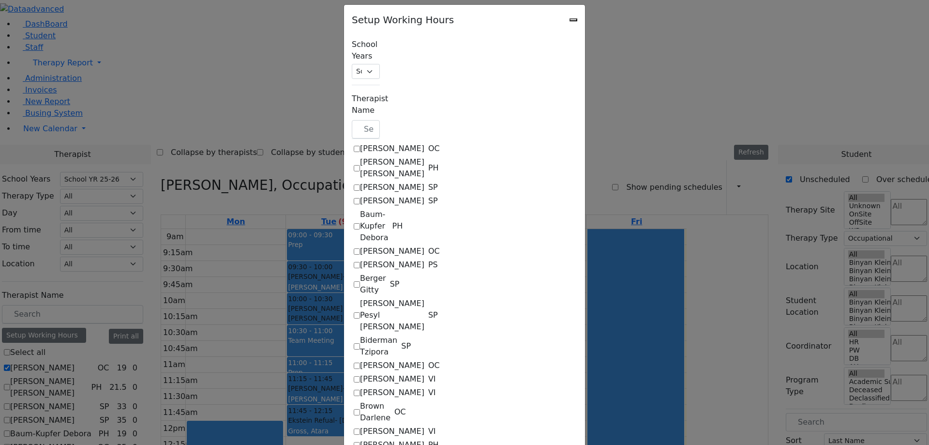
click at [360, 143] on label "Abramczyk ZC" at bounding box center [392, 149] width 64 height 12
click at [354, 146] on input "Abramczyk ZC" at bounding box center [357, 149] width 6 height 6
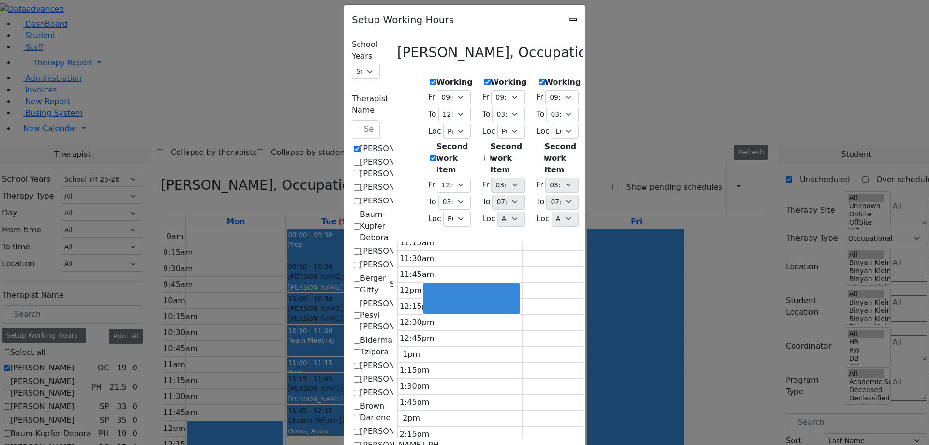
scroll to position [166, 0]
click at [574, 20] on icon "Close" at bounding box center [574, 20] width 0 height 0
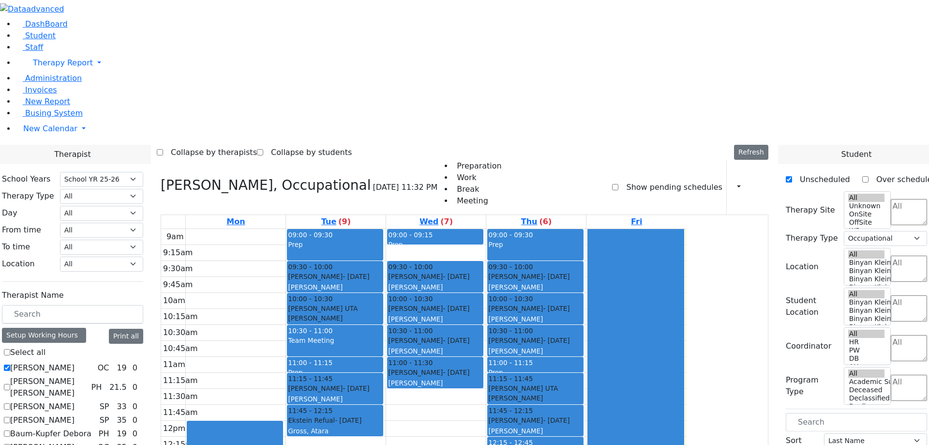
click at [757, 182] on icon at bounding box center [757, 186] width 0 height 9
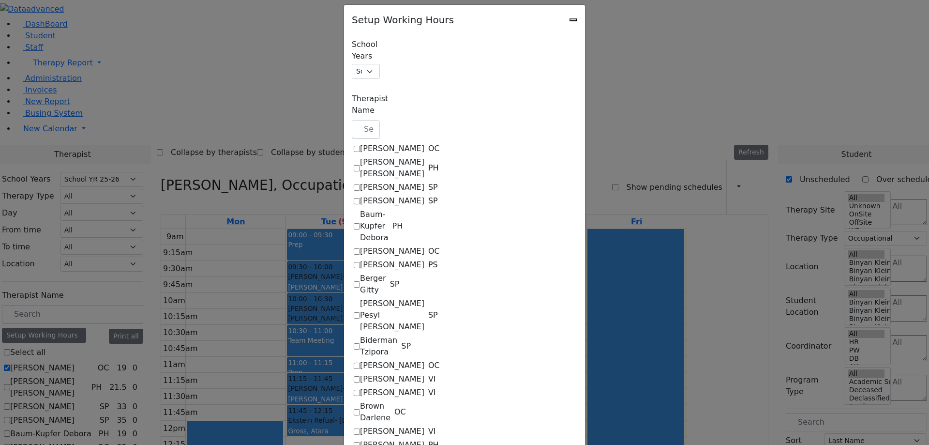
scroll to position [0, 0]
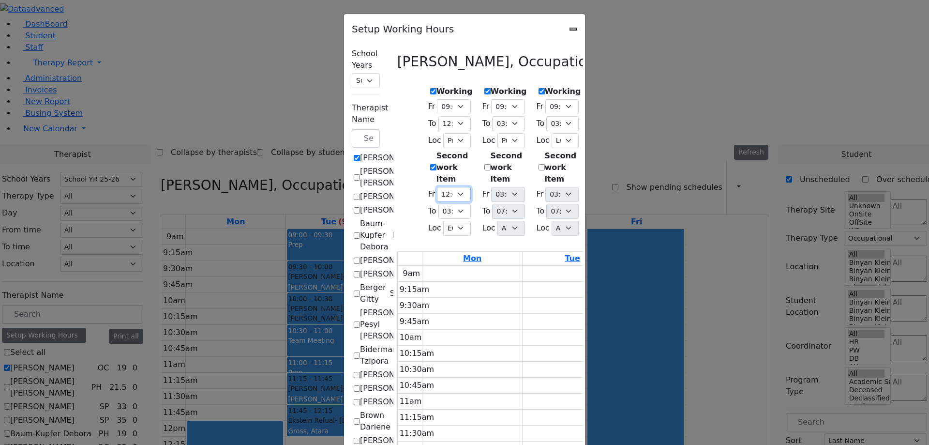
click at [437, 187] on select "07:00 AM 07:15 AM 07:30 AM 07:45 AM 08:00 AM 08:15 AM 08:30 AM 08:45 AM 09:00 A…" at bounding box center [453, 194] width 33 height 15
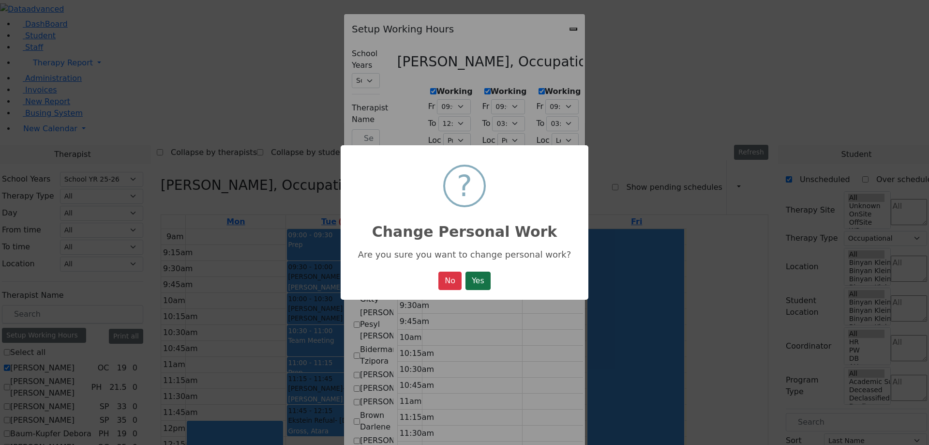
click at [480, 284] on button "Yes" at bounding box center [478, 281] width 25 height 18
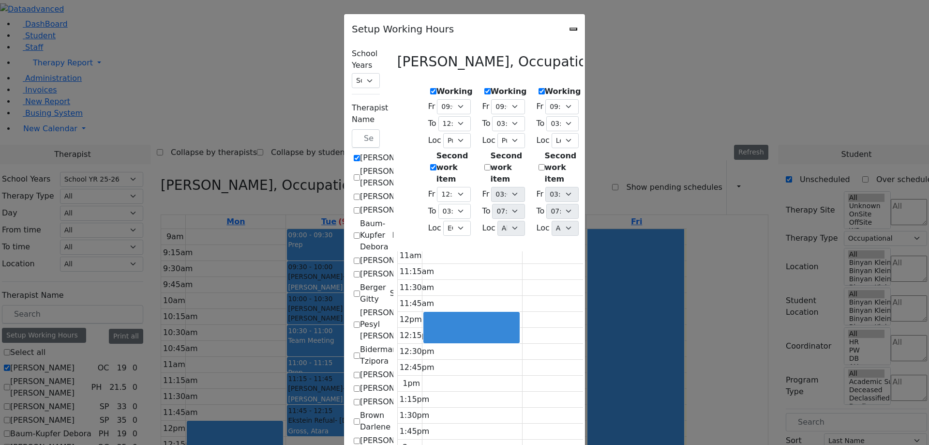
scroll to position [144, 0]
click at [437, 187] on select "07:00 AM 07:15 AM 07:30 AM 07:45 AM 08:00 AM 08:15 AM 08:30 AM 08:45 AM 09:00 A…" at bounding box center [453, 194] width 33 height 15
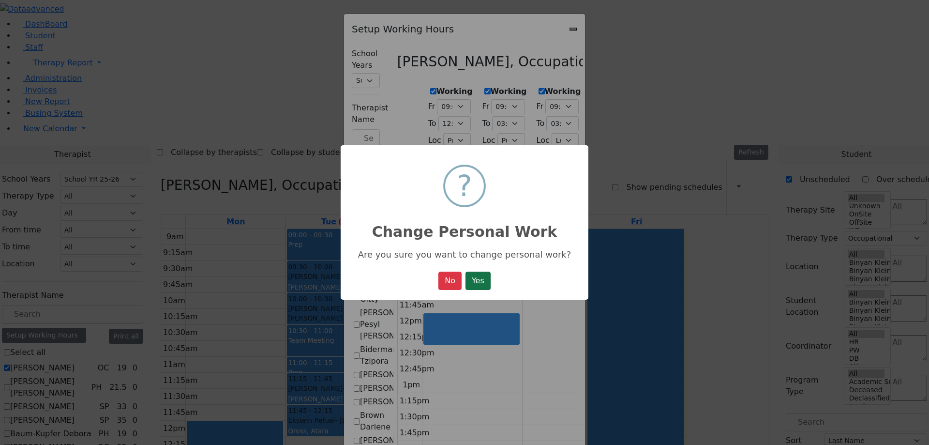
click at [486, 279] on button "Yes" at bounding box center [478, 281] width 25 height 18
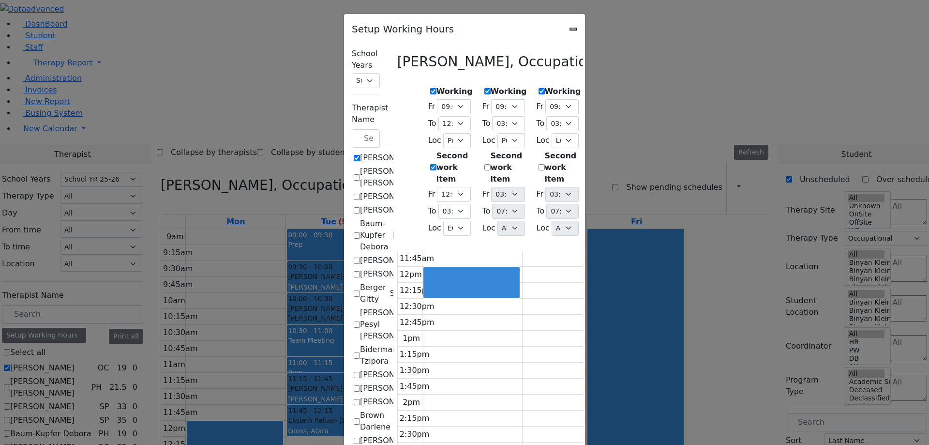
scroll to position [204, 0]
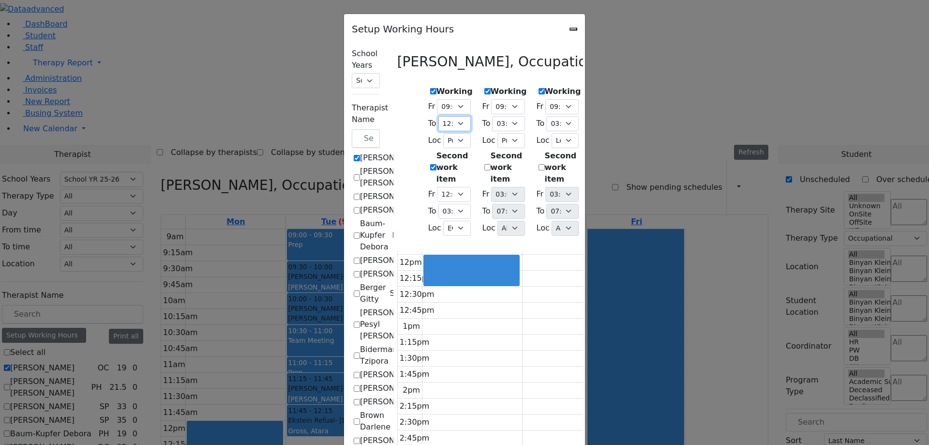
click at [439, 121] on select "07:15 AM 07:30 AM 07:45 AM 08:00 AM 08:15 AM 08:30 AM 08:45 AM 09:00 AM 09:15 A…" at bounding box center [455, 123] width 32 height 15
click at [439, 116] on select "07:15 AM 07:30 AM 07:45 AM 08:00 AM 08:15 AM 08:30 AM 08:45 AM 09:00 AM 09:15 A…" at bounding box center [455, 123] width 32 height 15
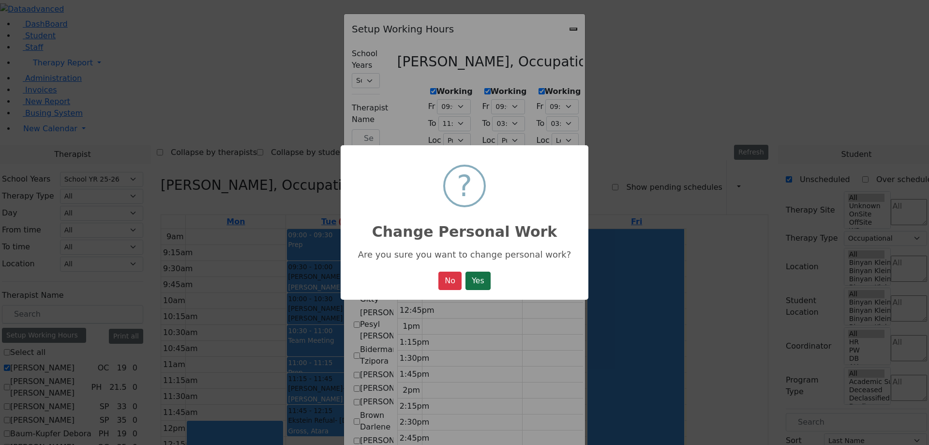
click at [475, 282] on button "Yes" at bounding box center [478, 281] width 25 height 18
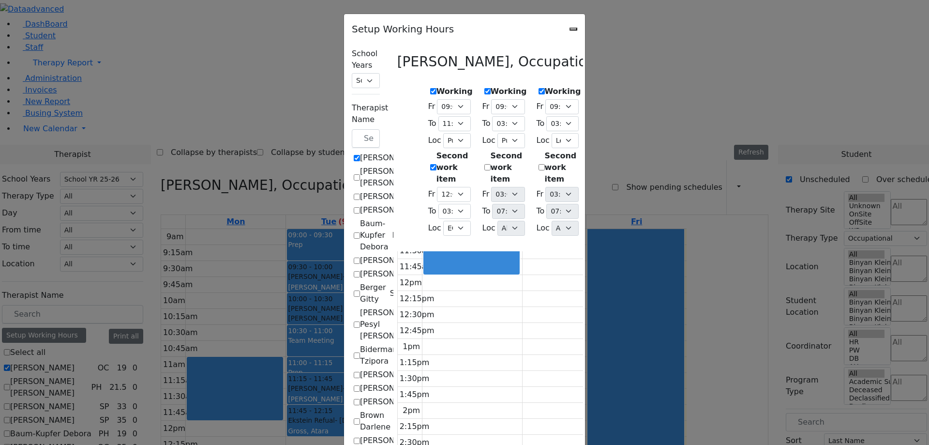
scroll to position [101, 0]
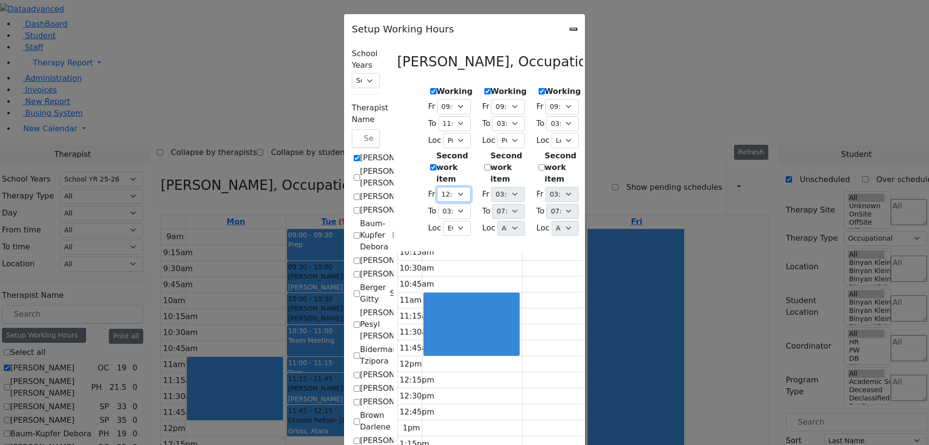
click at [437, 187] on select "07:00 AM 07:15 AM 07:30 AM 07:45 AM 08:00 AM 08:15 AM 08:30 AM 08:45 AM 09:00 A…" at bounding box center [453, 194] width 33 height 15
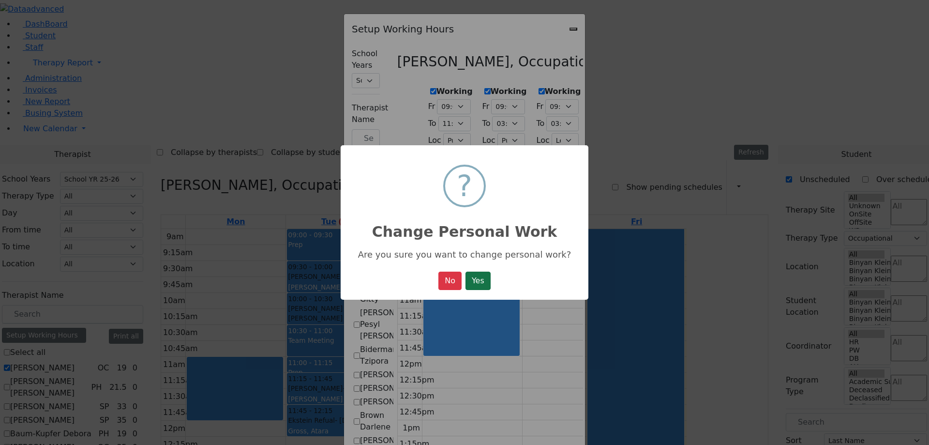
click at [479, 283] on button "Yes" at bounding box center [478, 281] width 25 height 18
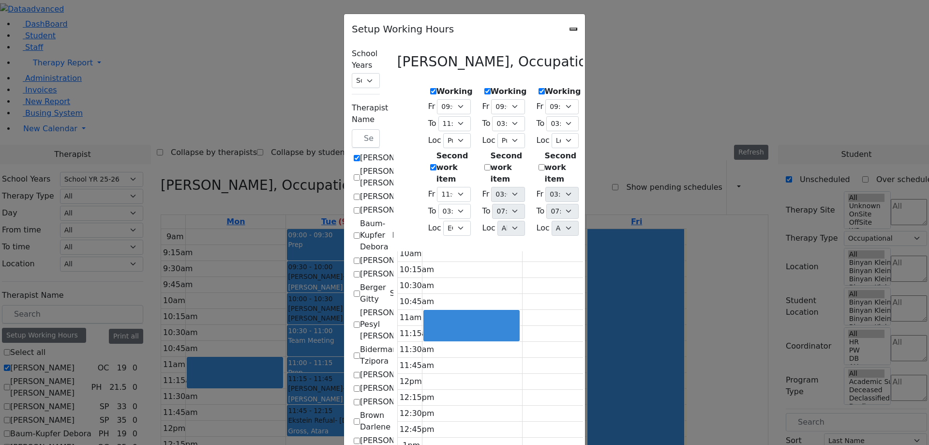
scroll to position [84, 0]
click at [574, 29] on icon "Close" at bounding box center [574, 29] width 0 height 0
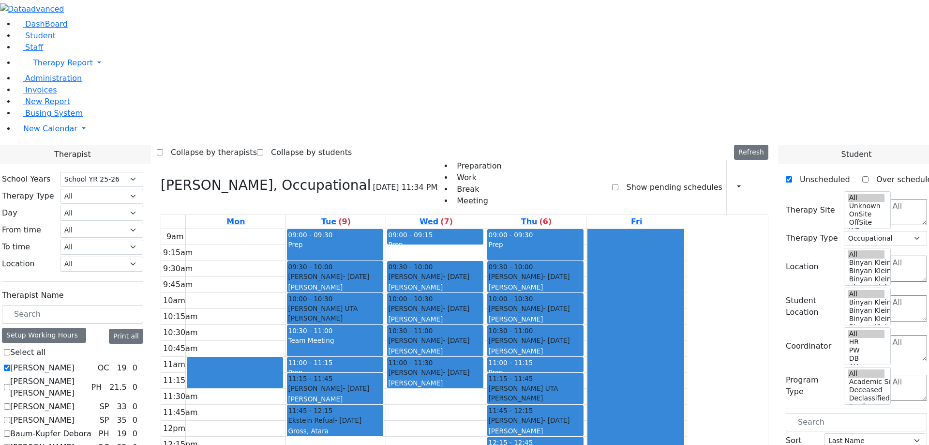
drag, startPoint x: 822, startPoint y: 245, endPoint x: 321, endPoint y: 72, distance: 530.3
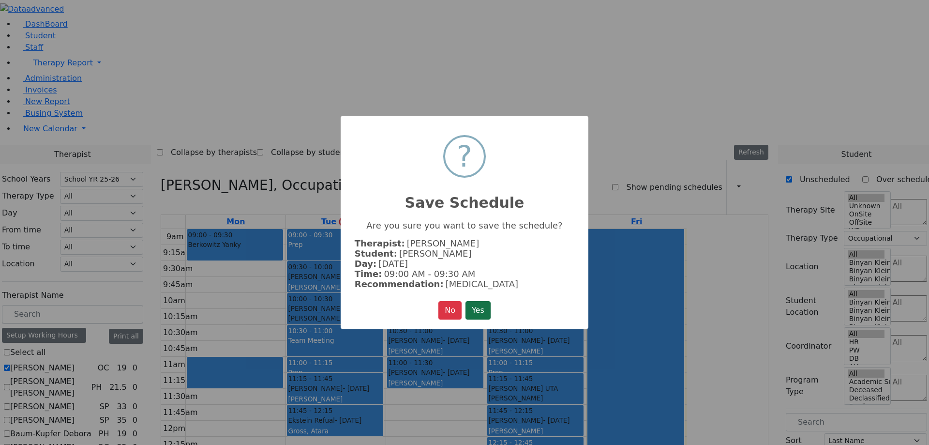
click at [482, 301] on button "Yes" at bounding box center [478, 310] width 25 height 18
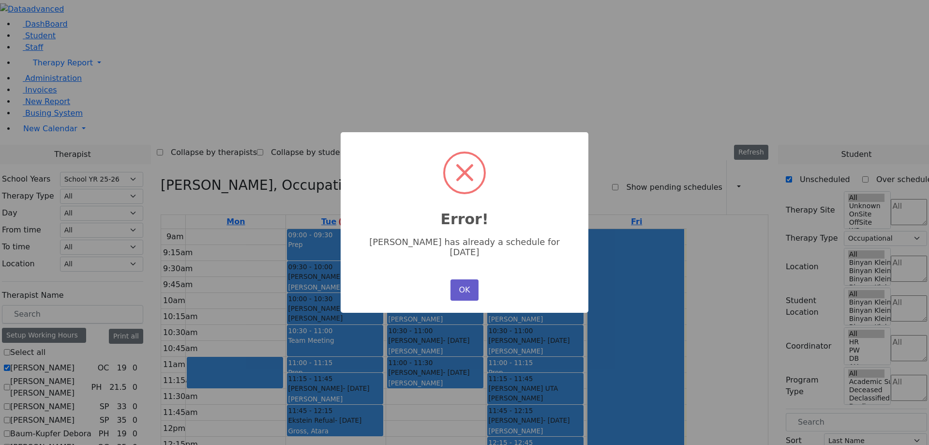
click at [467, 279] on button "OK" at bounding box center [465, 289] width 28 height 21
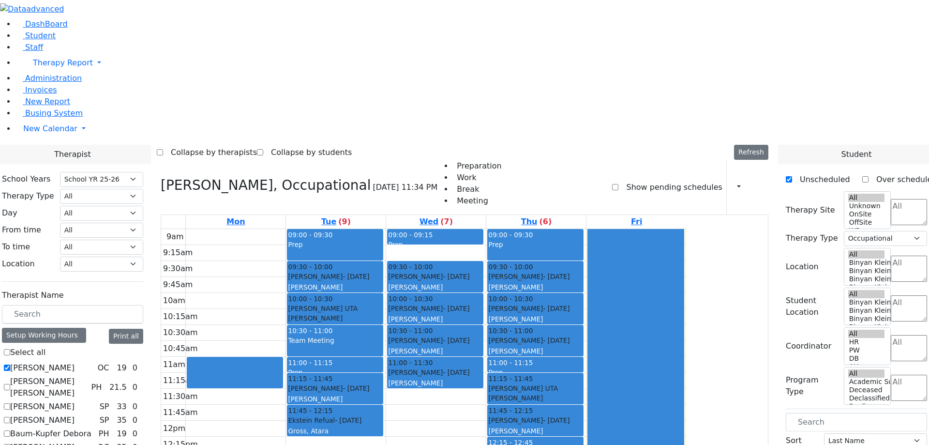
drag, startPoint x: 825, startPoint y: 263, endPoint x: 345, endPoint y: 68, distance: 518.3
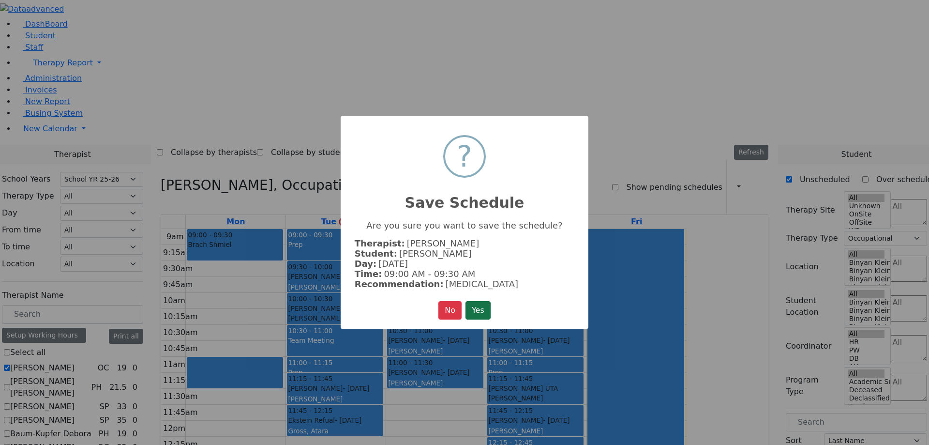
click at [476, 307] on button "Yes" at bounding box center [478, 310] width 25 height 18
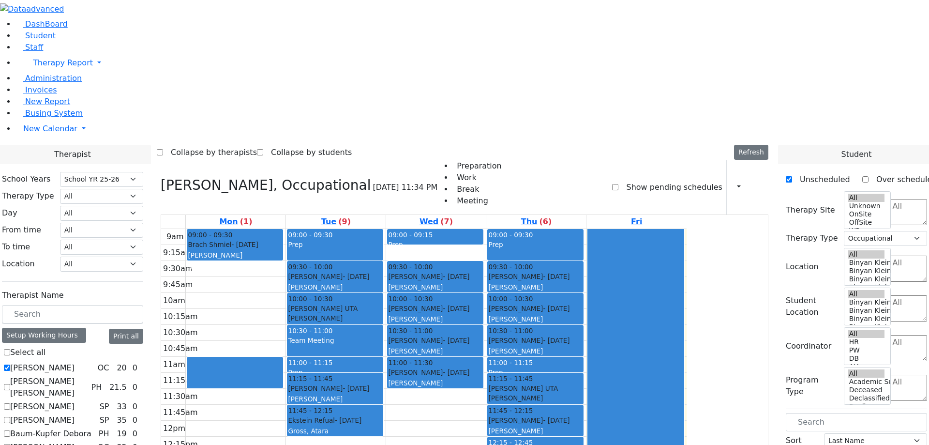
click at [75, 362] on label "Abramczyk ZC" at bounding box center [42, 368] width 64 height 12
click at [10, 364] on input "Abramczyk ZC" at bounding box center [7, 367] width 6 height 6
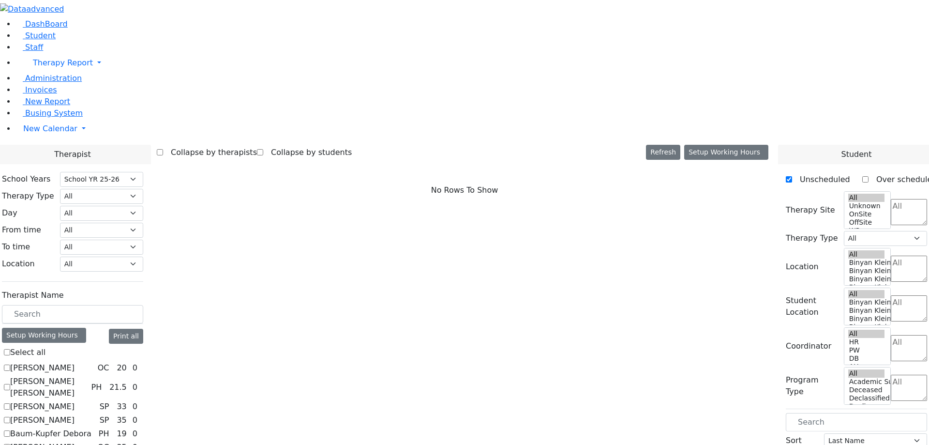
click at [656, 160] on div "No Rows To Show" at bounding box center [465, 190] width 616 height 61
click at [75, 362] on label "Abramczyk ZC" at bounding box center [42, 368] width 64 height 12
click at [10, 364] on input "Abramczyk ZC" at bounding box center [7, 367] width 6 height 6
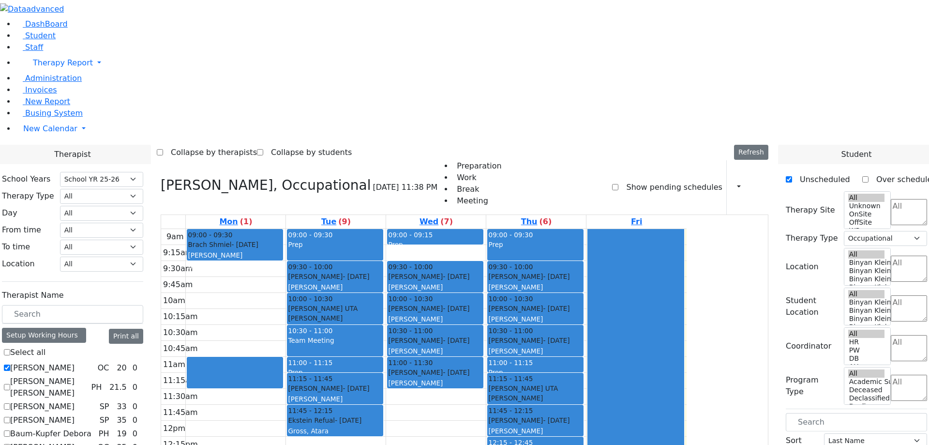
drag, startPoint x: 820, startPoint y: 302, endPoint x: 330, endPoint y: 297, distance: 490.4
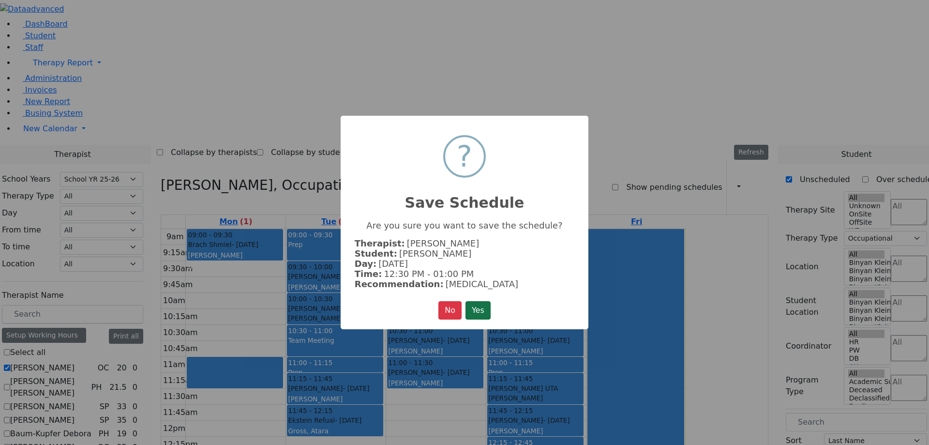
click at [476, 304] on button "Yes" at bounding box center [478, 310] width 25 height 18
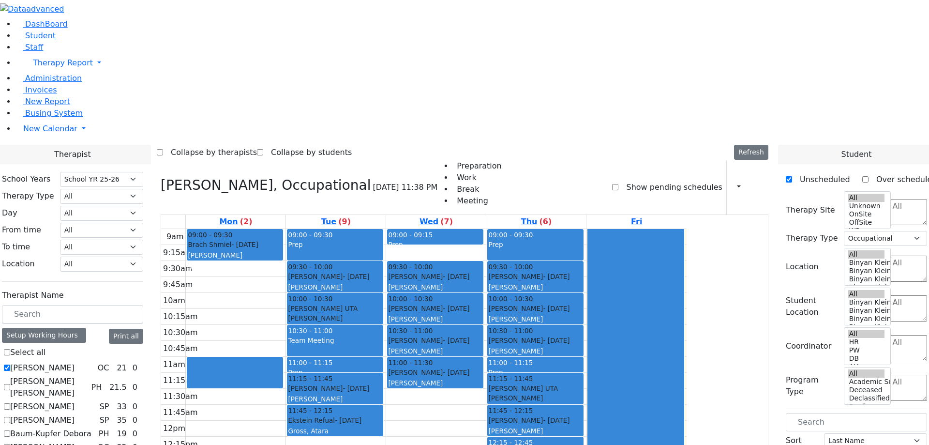
drag, startPoint x: 826, startPoint y: 364, endPoint x: 331, endPoint y: 326, distance: 496.2
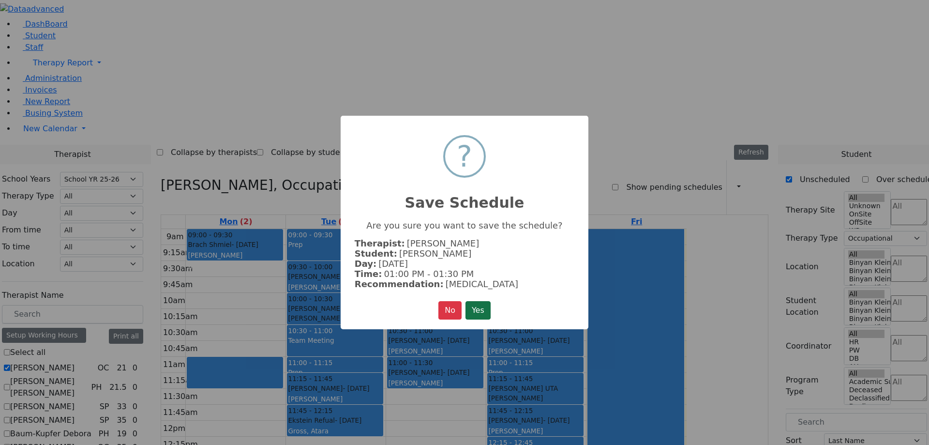
click at [480, 312] on button "Yes" at bounding box center [478, 310] width 25 height 18
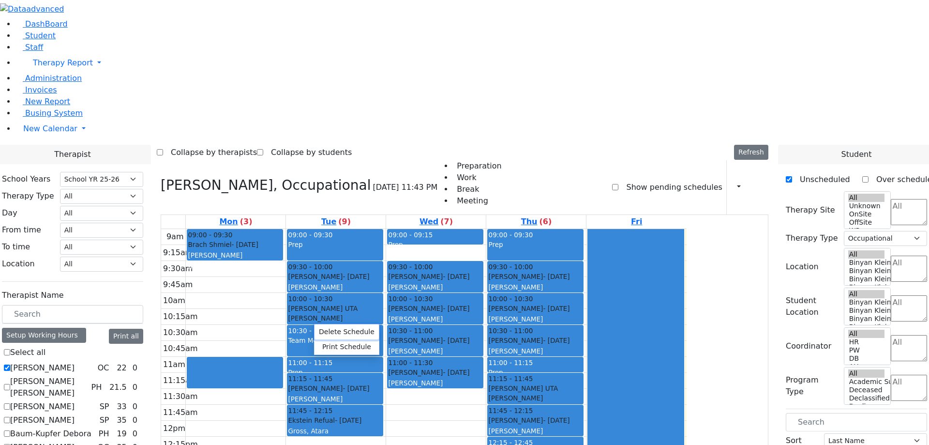
click at [340, 334] on button "Delete Schedule" at bounding box center [347, 331] width 64 height 15
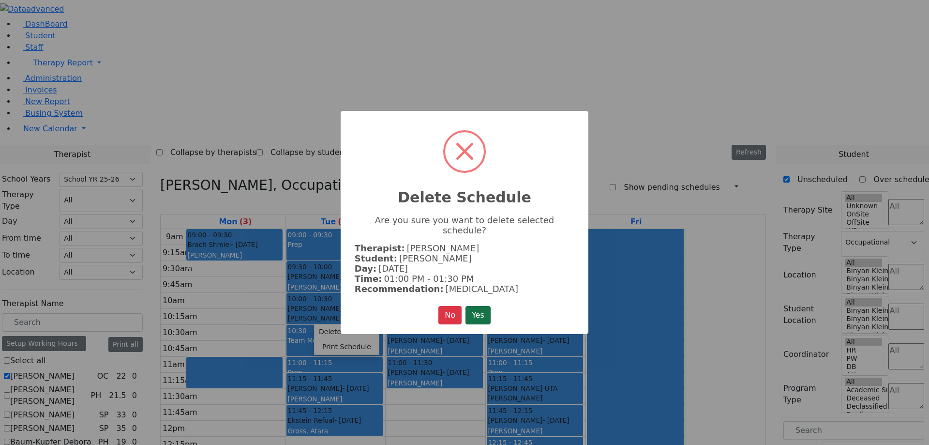
click at [485, 306] on button "Yes" at bounding box center [478, 315] width 25 height 18
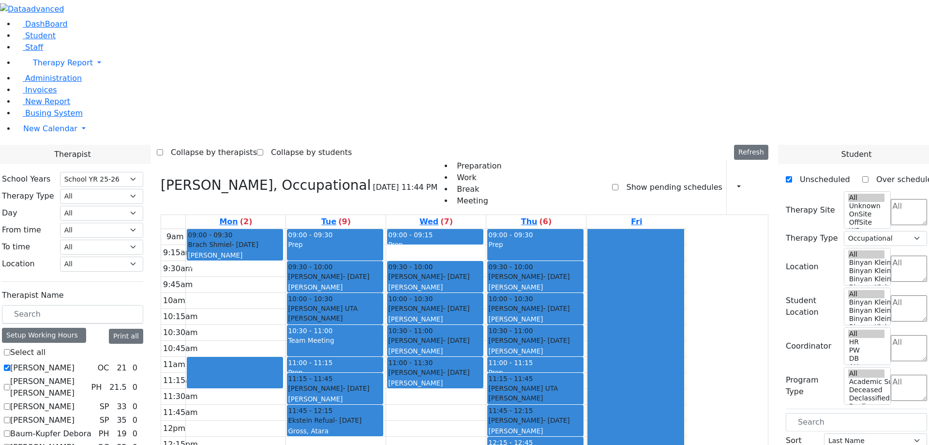
drag, startPoint x: 835, startPoint y: 359, endPoint x: 330, endPoint y: 327, distance: 506.4
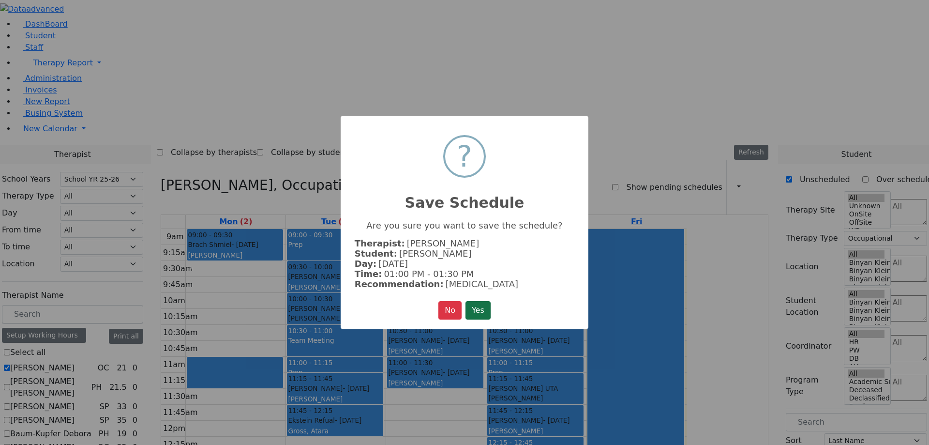
click at [481, 306] on button "Yes" at bounding box center [478, 310] width 25 height 18
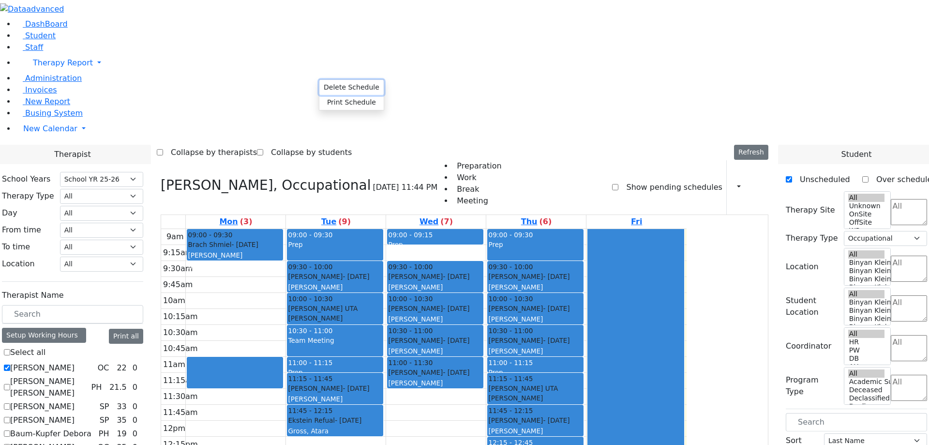
click at [351, 87] on button "Delete Schedule" at bounding box center [351, 87] width 64 height 15
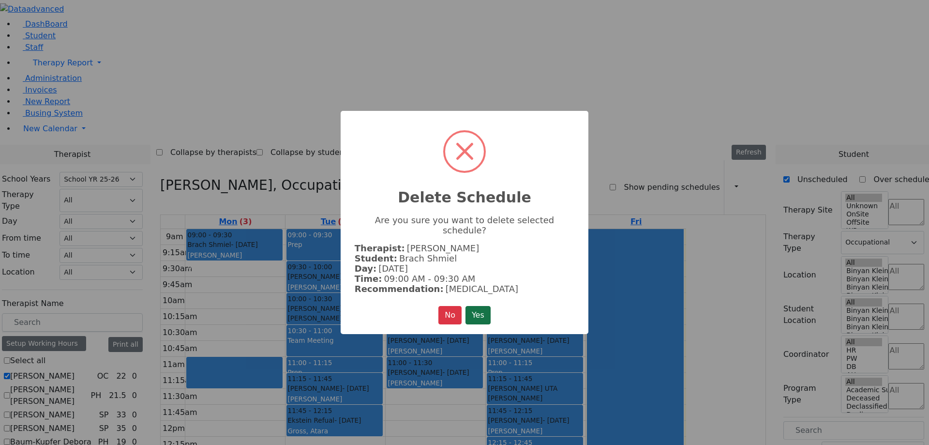
click at [474, 309] on button "Yes" at bounding box center [478, 315] width 25 height 18
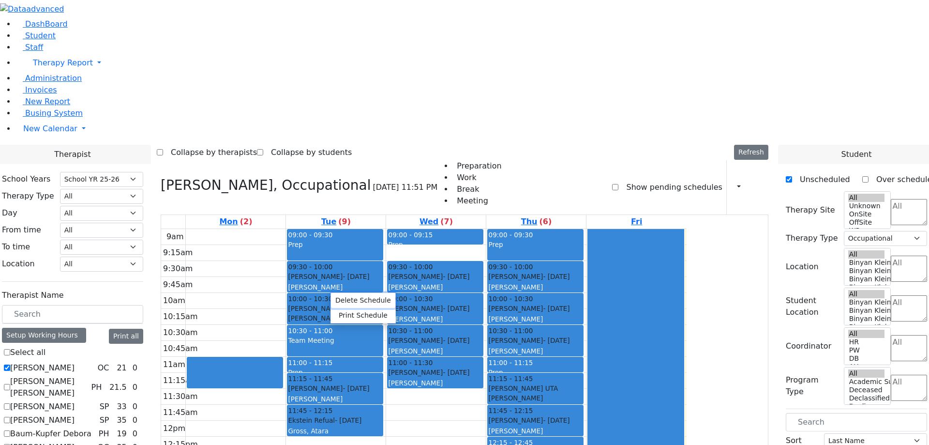
click at [345, 303] on button "Delete Schedule" at bounding box center [363, 300] width 64 height 15
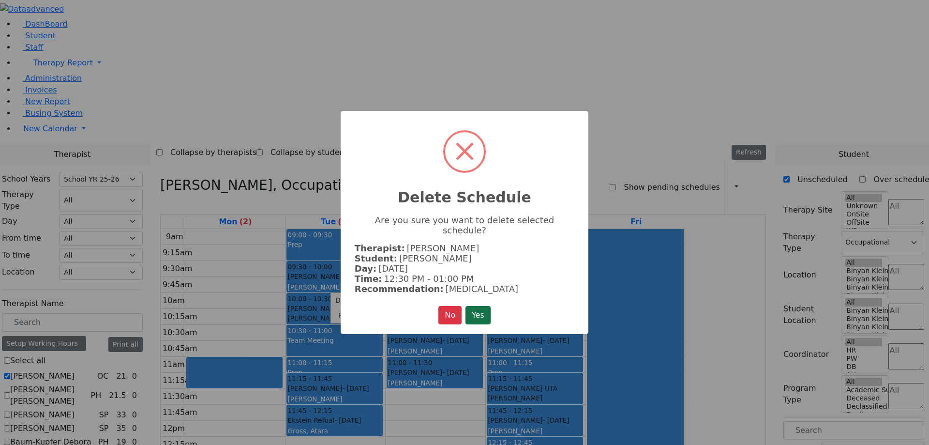
click at [482, 306] on button "Yes" at bounding box center [478, 315] width 25 height 18
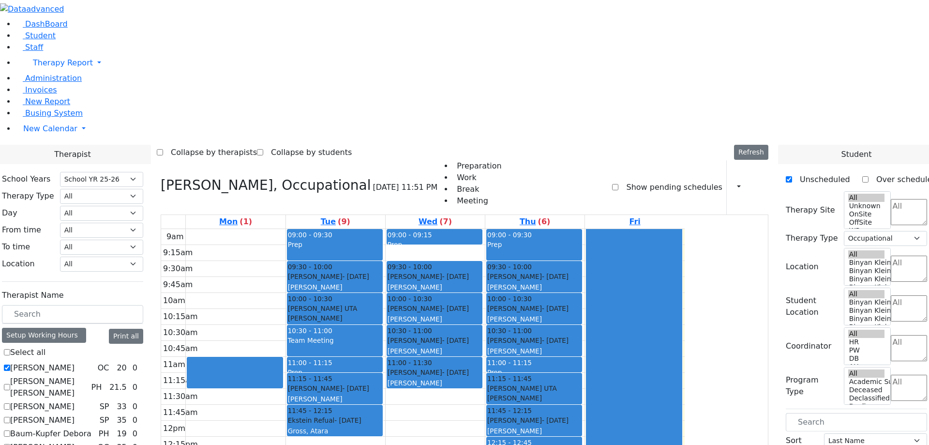
click at [333, 339] on button "Delete Schedule" at bounding box center [349, 340] width 64 height 15
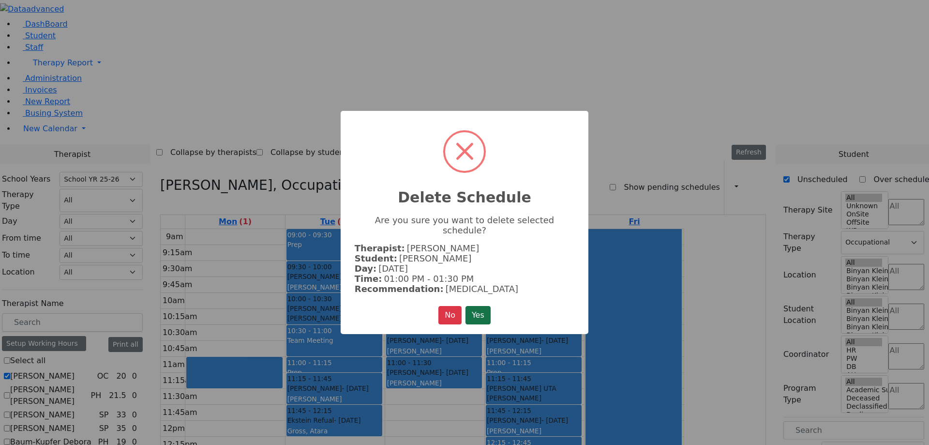
click at [475, 310] on button "Yes" at bounding box center [478, 315] width 25 height 18
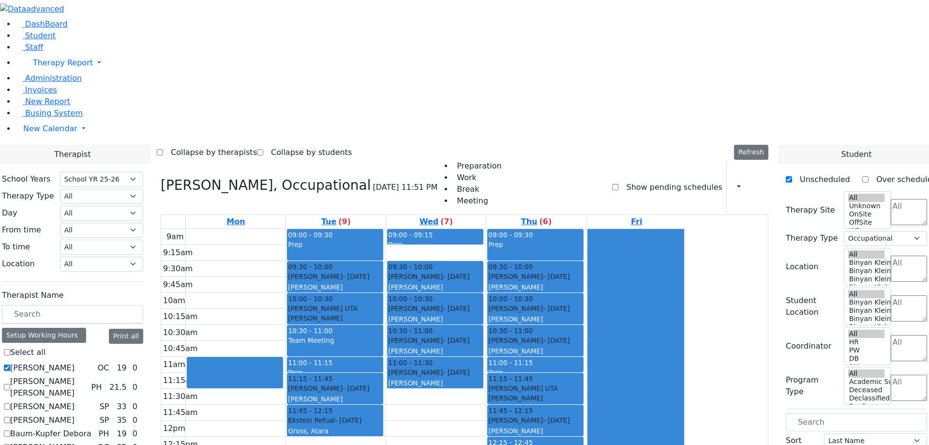
drag, startPoint x: 824, startPoint y: 341, endPoint x: 325, endPoint y: 323, distance: 499.9
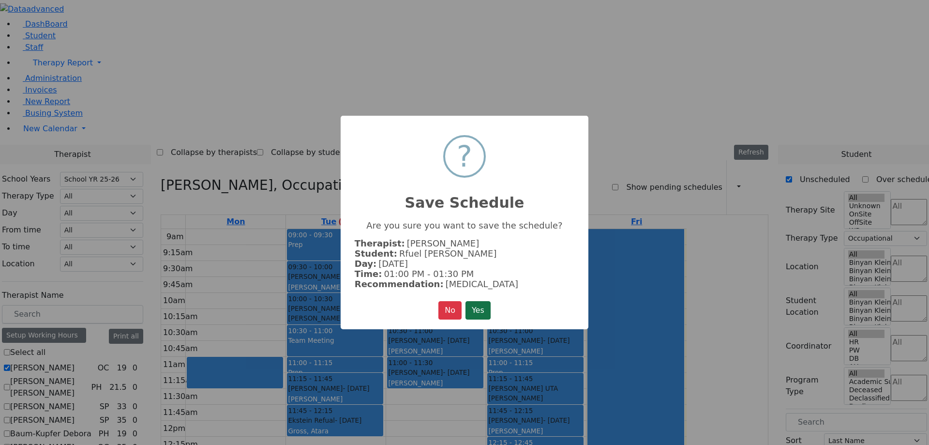
click at [481, 305] on button "Yes" at bounding box center [478, 310] width 25 height 18
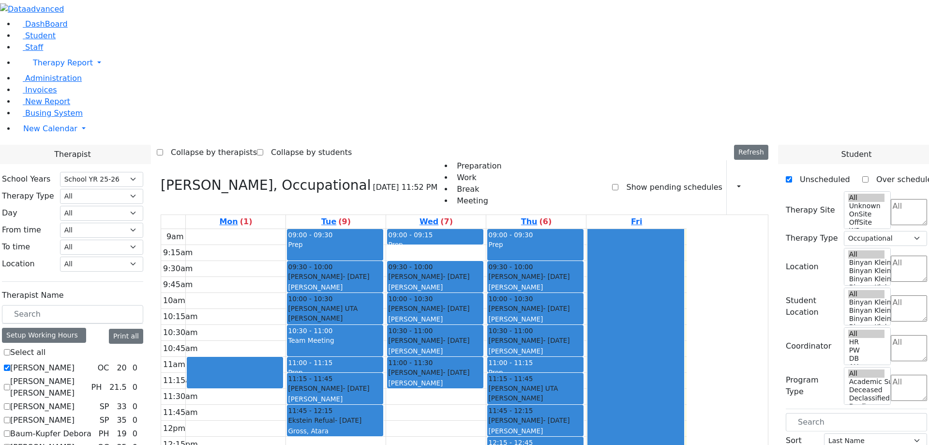
drag, startPoint x: 824, startPoint y: 300, endPoint x: 332, endPoint y: 76, distance: 541.1
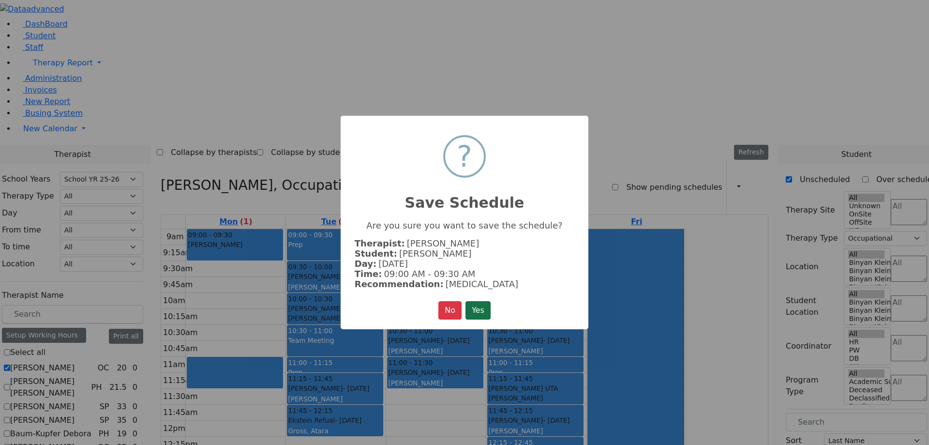
click at [479, 305] on button "Yes" at bounding box center [478, 310] width 25 height 18
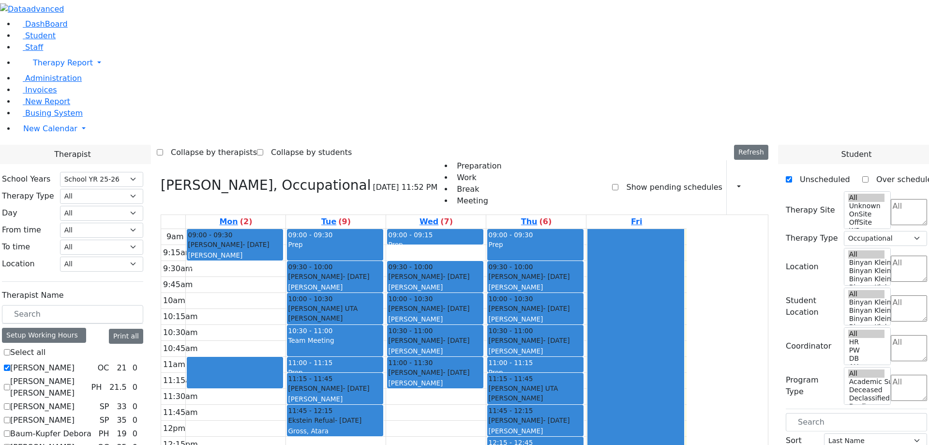
drag, startPoint x: 826, startPoint y: 319, endPoint x: 334, endPoint y: 204, distance: 506.0
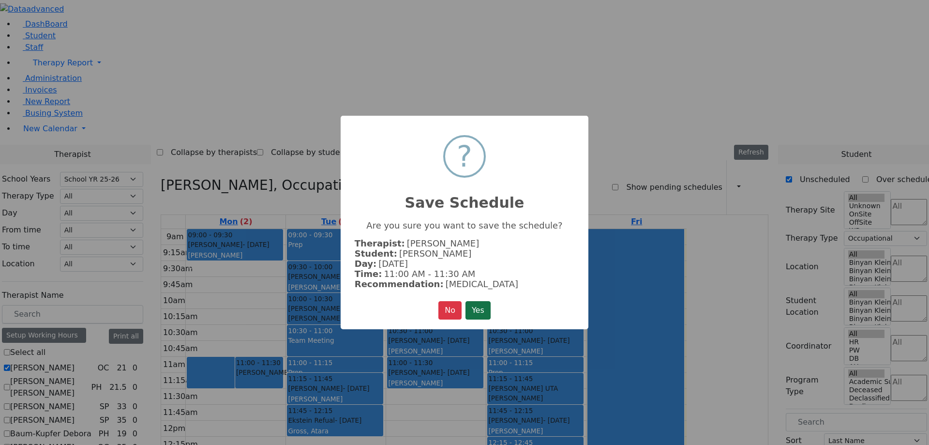
click at [477, 308] on button "Yes" at bounding box center [478, 310] width 25 height 18
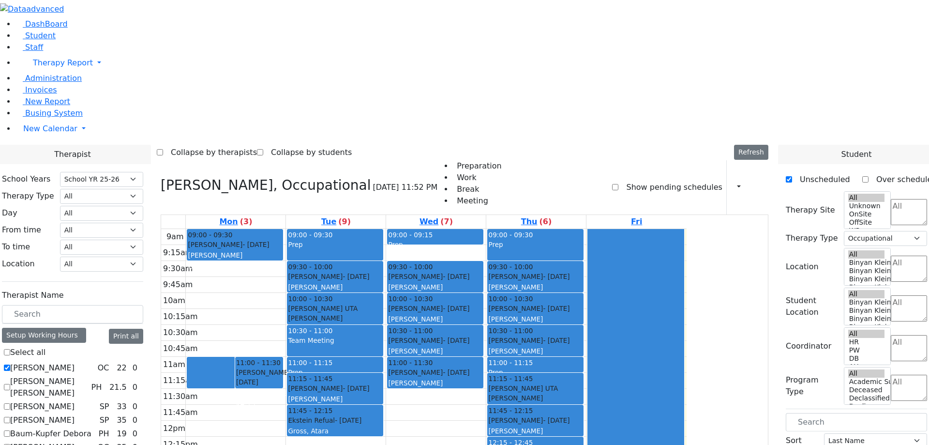
click at [234, 357] on div at bounding box center [210, 372] width 47 height 30
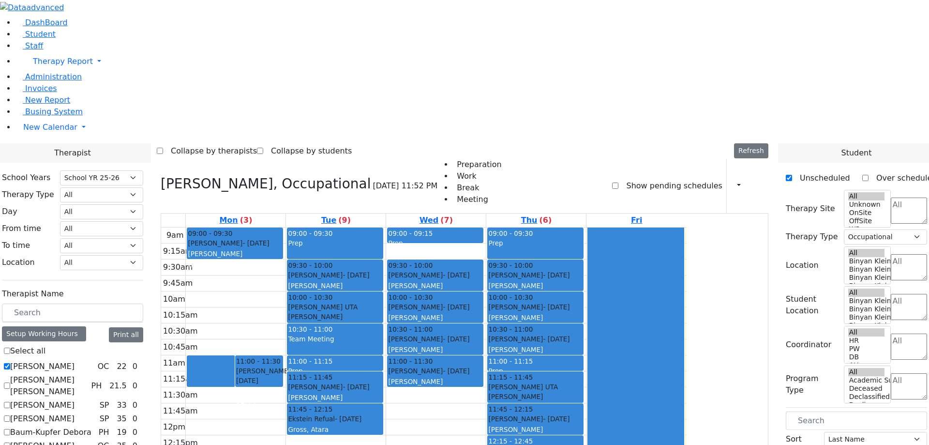
click at [757, 181] on icon at bounding box center [757, 185] width 0 height 9
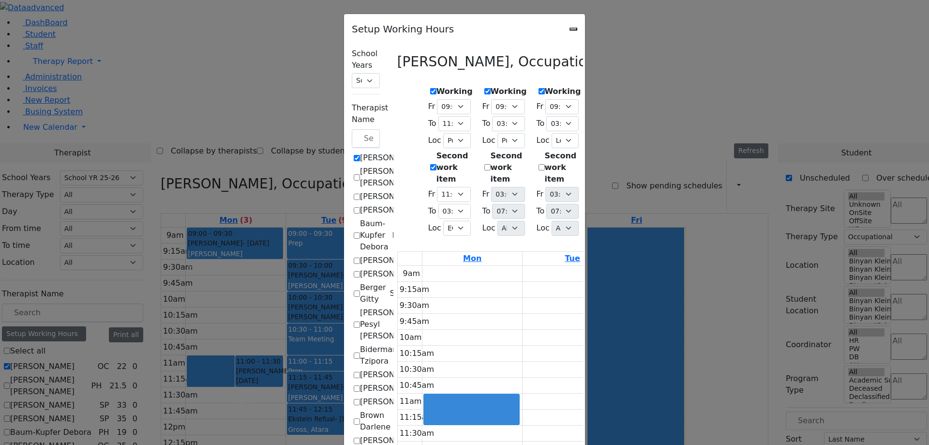
click at [574, 29] on icon "Close" at bounding box center [574, 29] width 0 height 0
